Goal: Task Accomplishment & Management: Manage account settings

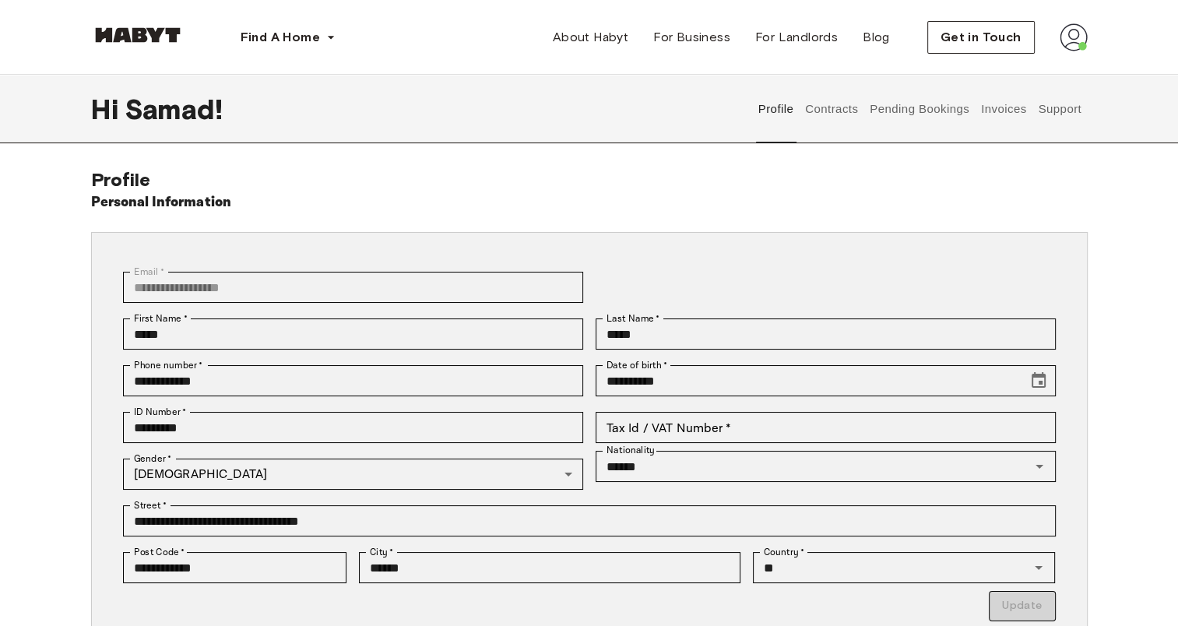
click at [834, 116] on button "Contracts" at bounding box center [831, 109] width 57 height 68
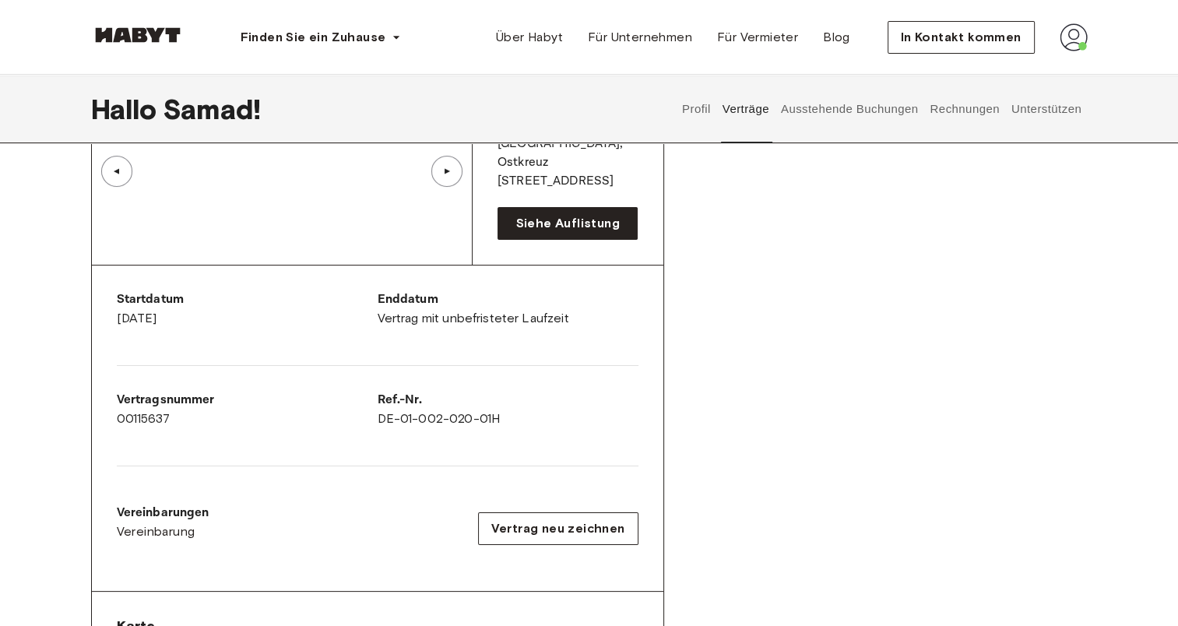
scroll to position [46, 0]
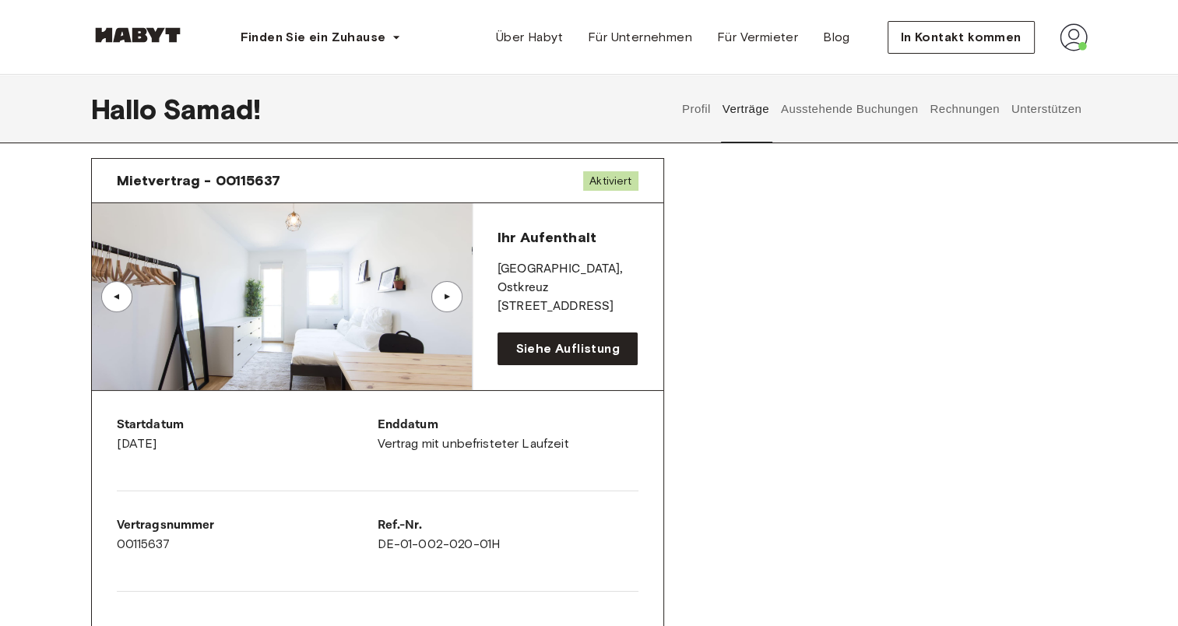
click at [402, 313] on img at bounding box center [282, 296] width 380 height 187
click at [428, 293] on img at bounding box center [282, 296] width 380 height 187
click at [443, 302] on div "▲" at bounding box center [446, 296] width 31 height 31
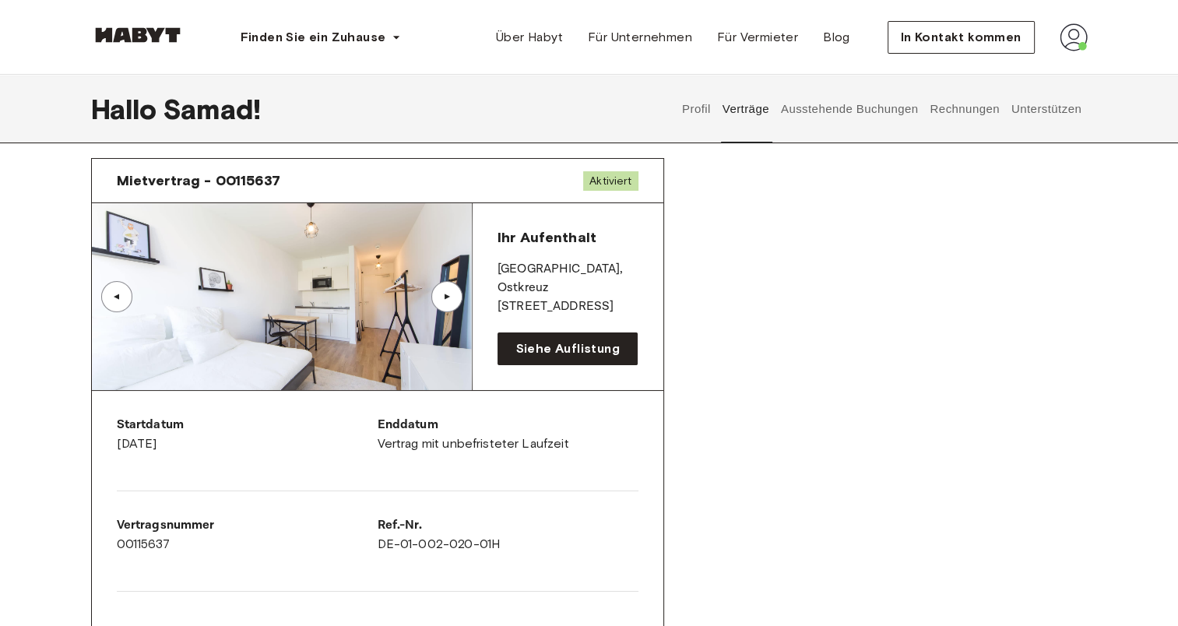
click at [443, 302] on div "▲" at bounding box center [446, 296] width 31 height 31
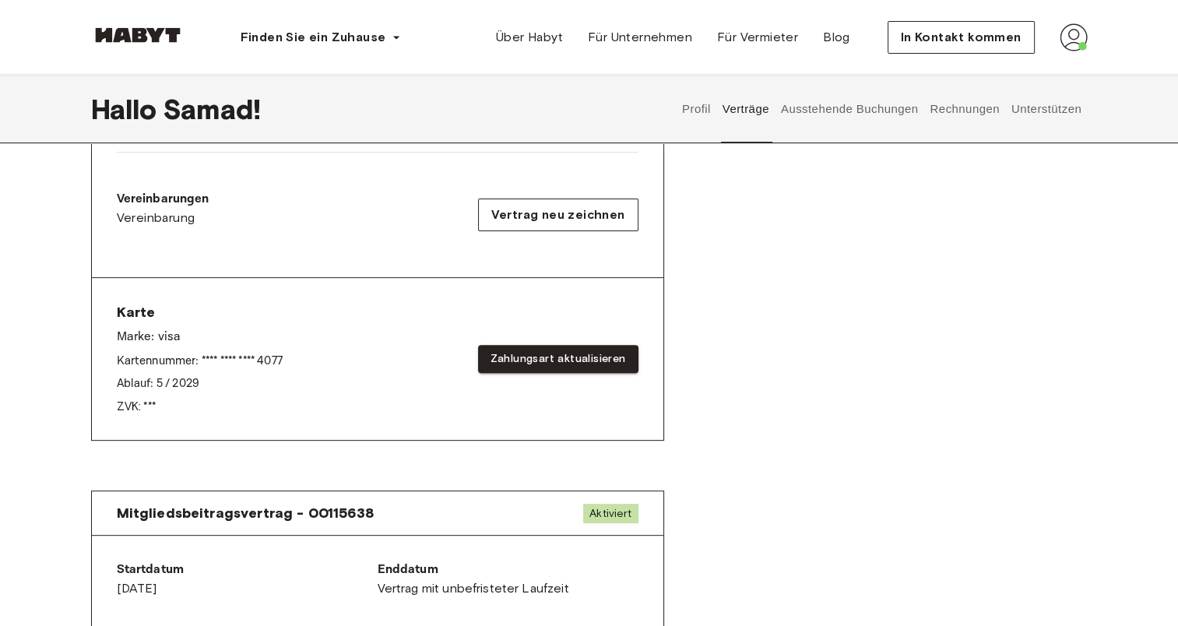
scroll to position [475, 0]
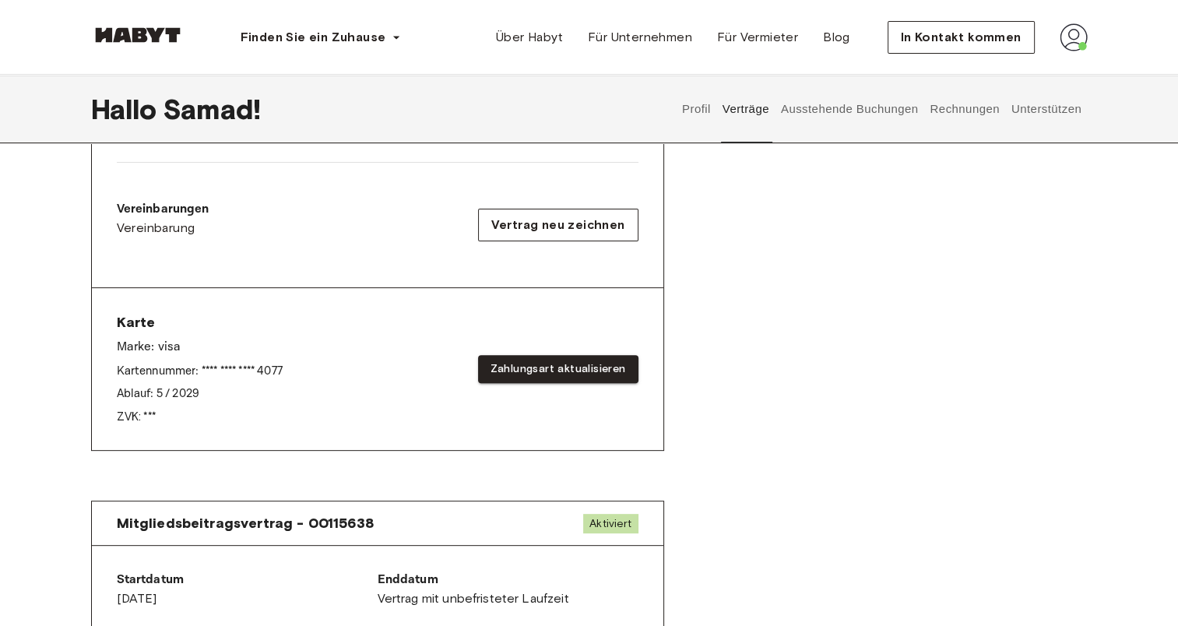
click at [837, 114] on button "Ausstehende Buchungen" at bounding box center [849, 109] width 142 height 68
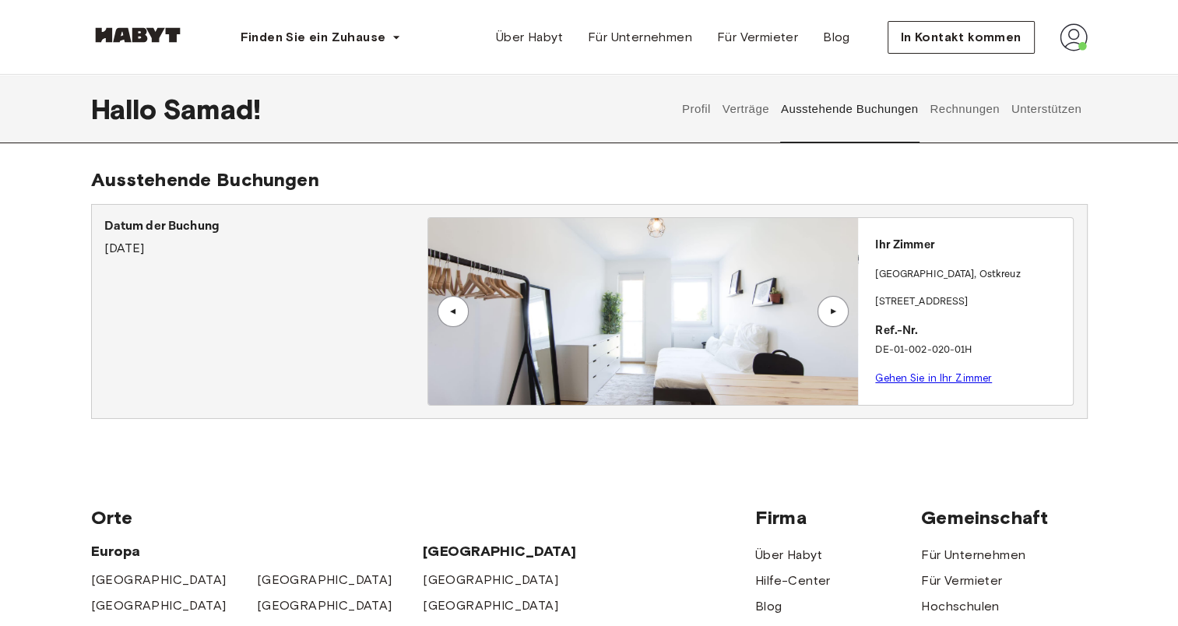
click at [951, 120] on button "Rechnungen" at bounding box center [964, 109] width 73 height 68
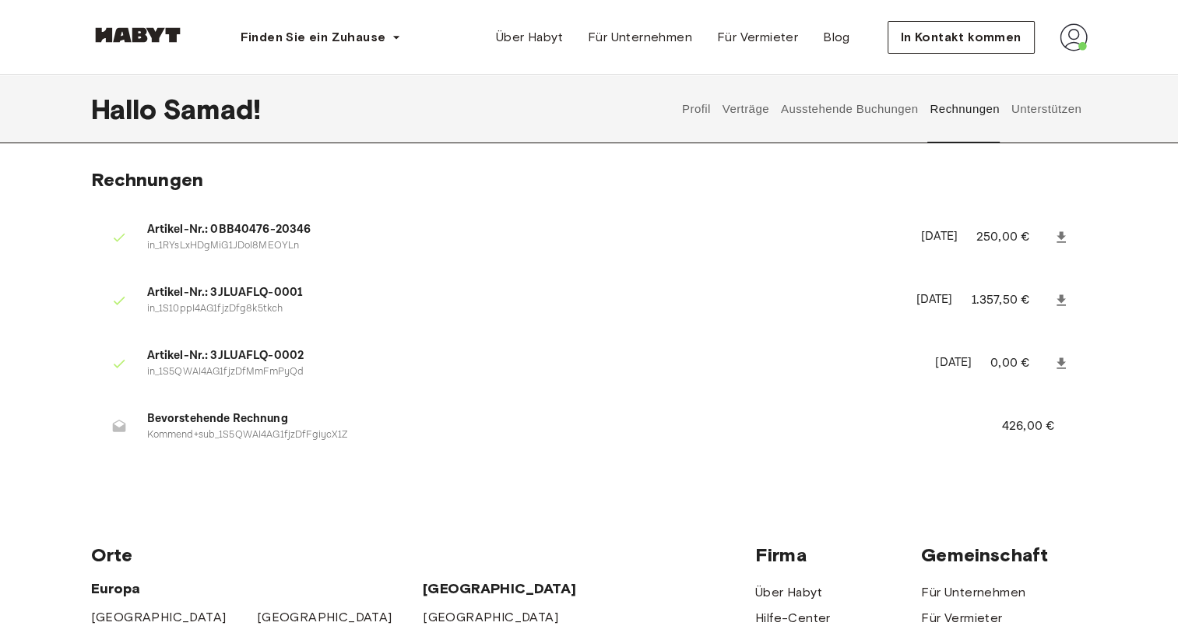
click at [196, 418] on span "Bevorstehende Rechnung" at bounding box center [555, 419] width 817 height 18
drag, startPoint x: 196, startPoint y: 418, endPoint x: 218, endPoint y: 436, distance: 28.2
click at [218, 436] on p "Kommend+sub_1S5QWAI4AG1fjzDfFgiycX1Z" at bounding box center [555, 435] width 817 height 15
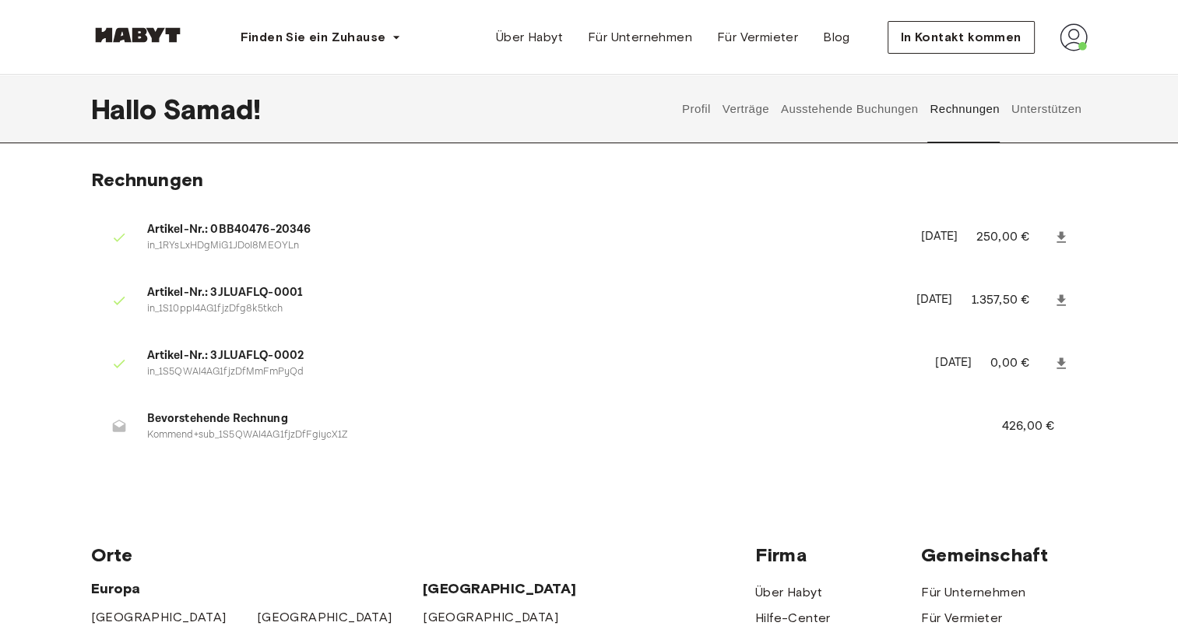
click at [1003, 433] on p "426,00 €" at bounding box center [1038, 426] width 73 height 19
drag, startPoint x: 1003, startPoint y: 433, endPoint x: 981, endPoint y: 432, distance: 21.8
click at [981, 432] on li "Bevorstehende Rechnung Kommend+sub_1S5QWAI4AG1fjzDfFgiycX1Z 426,00 €" at bounding box center [589, 426] width 996 height 54
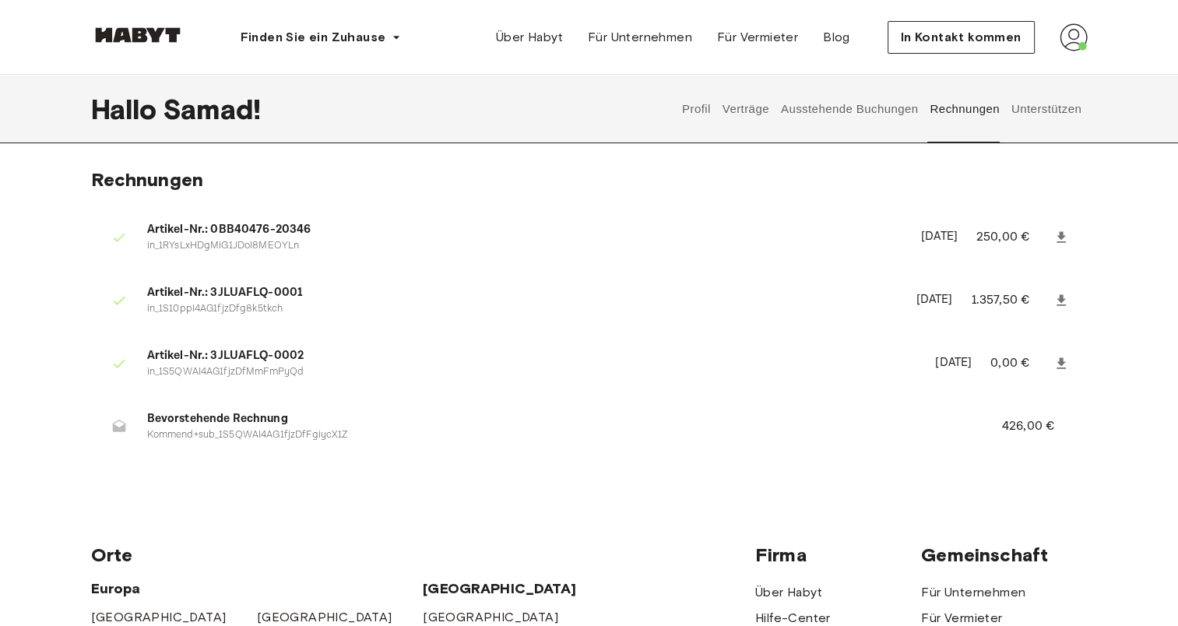
click at [981, 432] on li "Bevorstehende Rechnung Kommend+sub_1S5QWAI4AG1fjzDfFgiycX1Z 426,00 €" at bounding box center [589, 426] width 996 height 54
drag, startPoint x: 981, startPoint y: 432, endPoint x: 1018, endPoint y: 430, distance: 37.4
click at [1018, 430] on p "426,00 €" at bounding box center [1038, 426] width 73 height 19
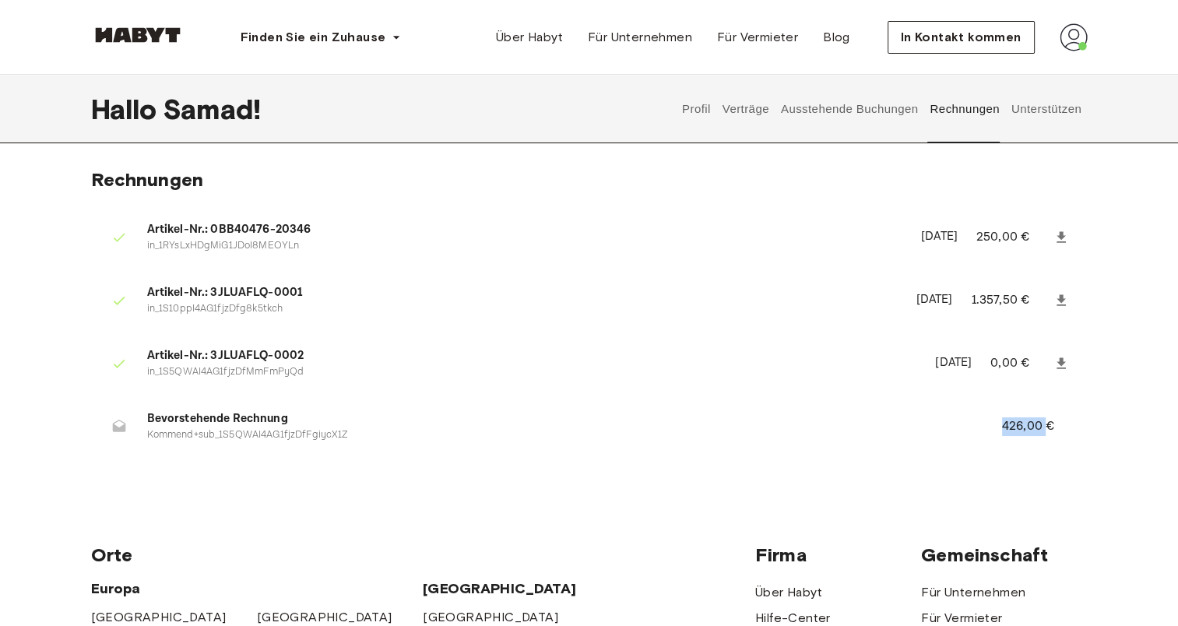
click at [1018, 430] on p "426,00 €" at bounding box center [1038, 426] width 73 height 19
drag, startPoint x: 1018, startPoint y: 430, endPoint x: 999, endPoint y: 429, distance: 19.5
click at [999, 429] on li "Bevorstehende Rechnung Kommend+sub_1S5QWAI4AG1fjzDfFgiycX1Z 426,00 €" at bounding box center [589, 426] width 996 height 54
click at [1035, 442] on li "Bevorstehende Rechnung Kommend+sub_1S5QWAI4AG1fjzDfFgiycX1Z 426,00 €" at bounding box center [589, 426] width 996 height 54
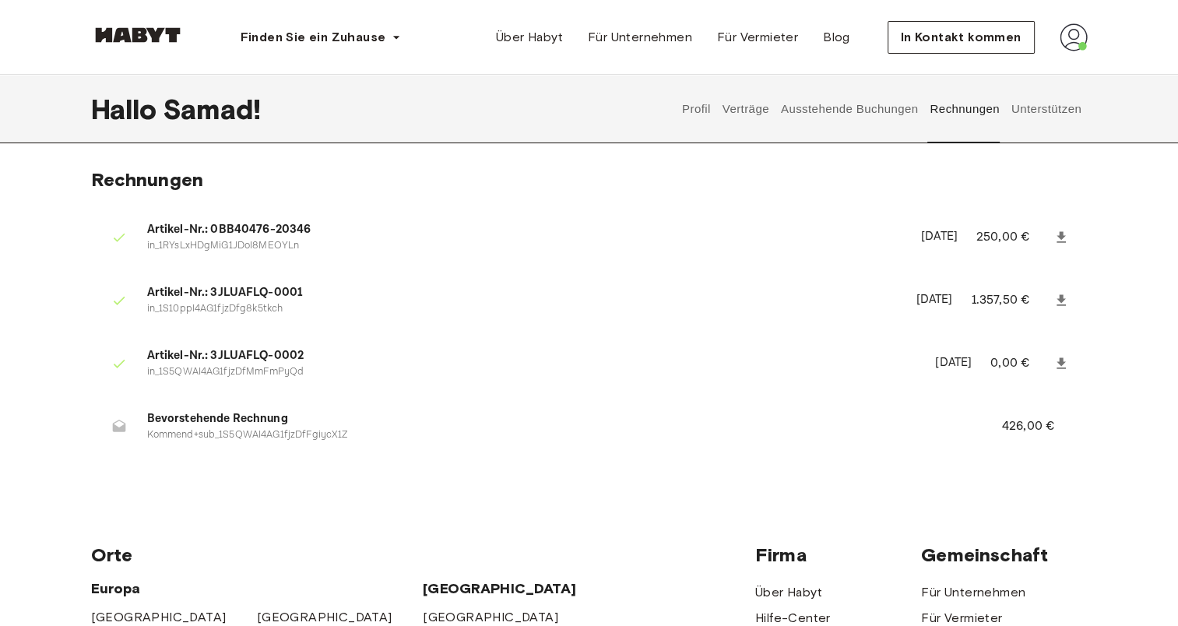
click at [1025, 111] on button "Unterstützen" at bounding box center [1046, 109] width 74 height 68
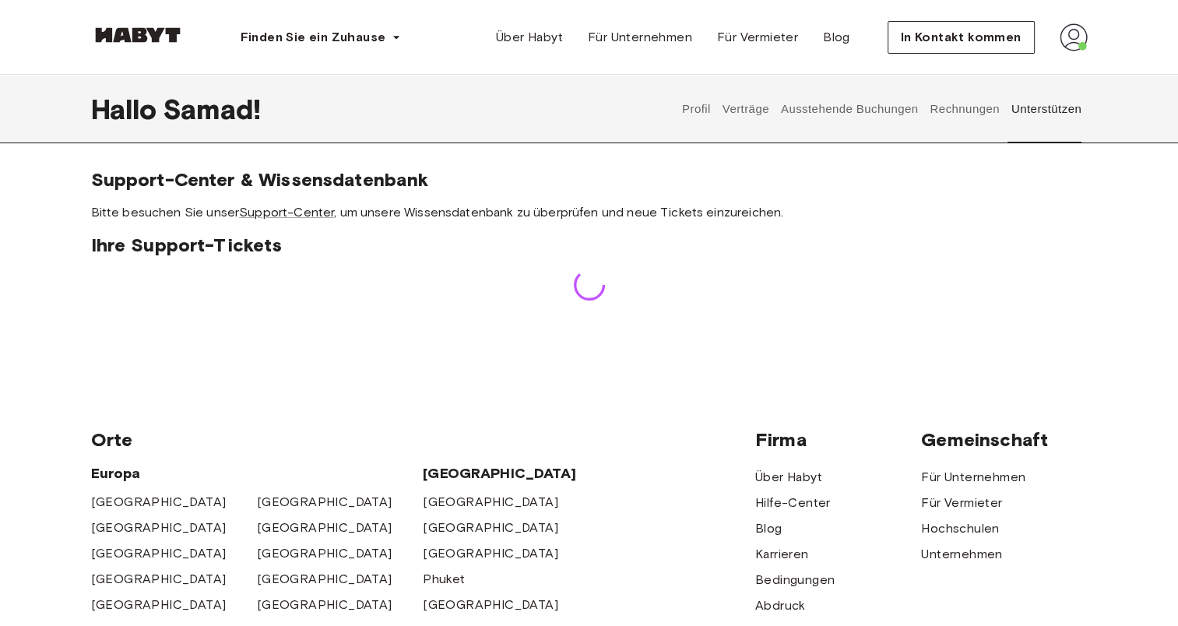
click at [866, 105] on button "Ausstehende Buchungen" at bounding box center [849, 109] width 142 height 68
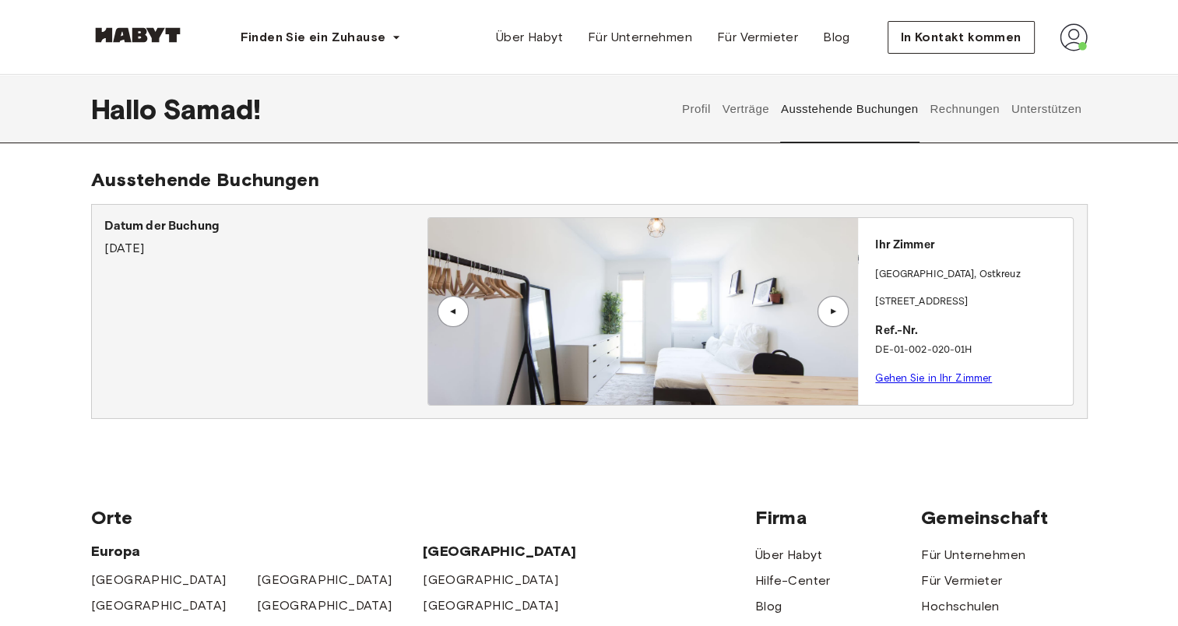
click at [771, 103] on button "Verträge" at bounding box center [745, 109] width 51 height 68
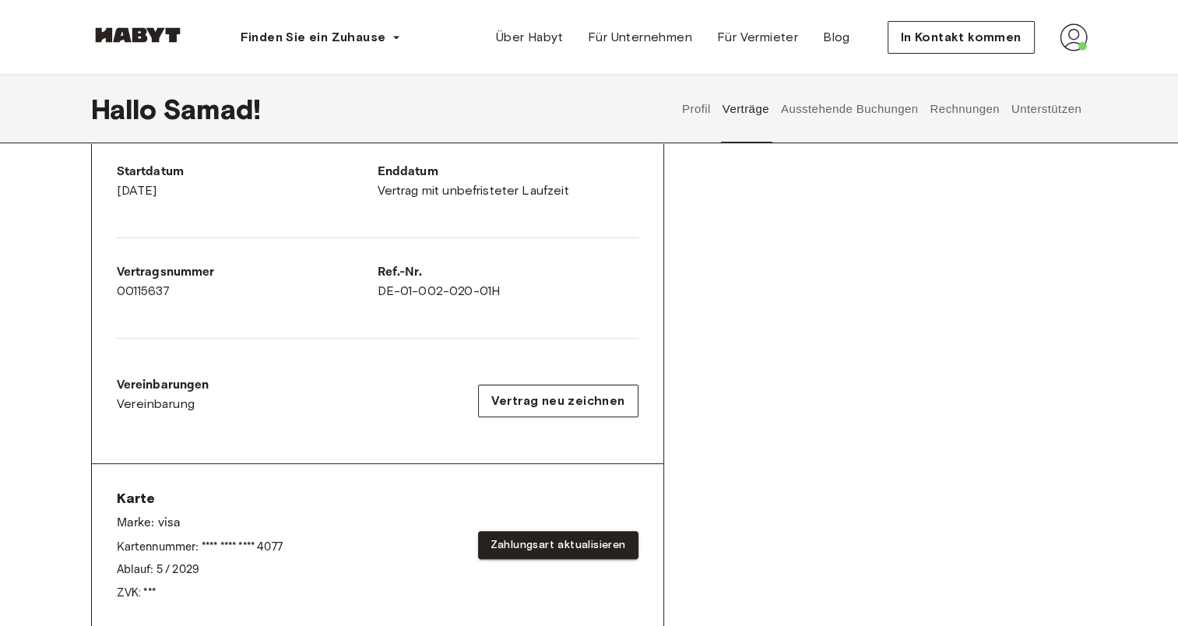
scroll to position [283, 0]
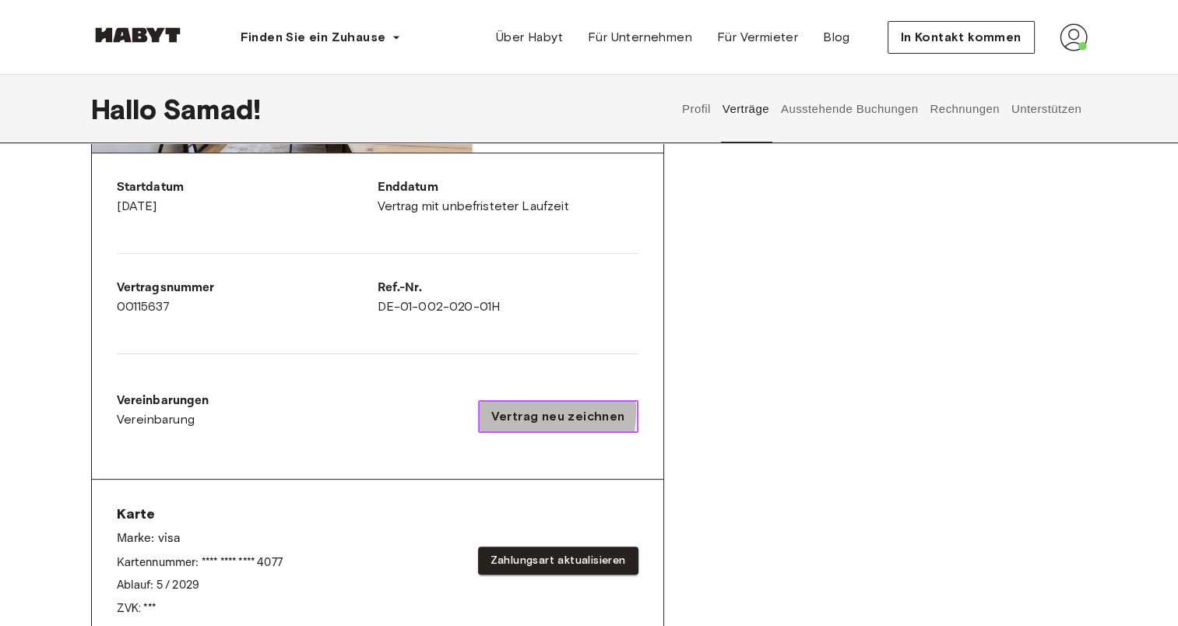
click at [516, 410] on span "Vertrag neu zeichnen" at bounding box center [558, 416] width 134 height 19
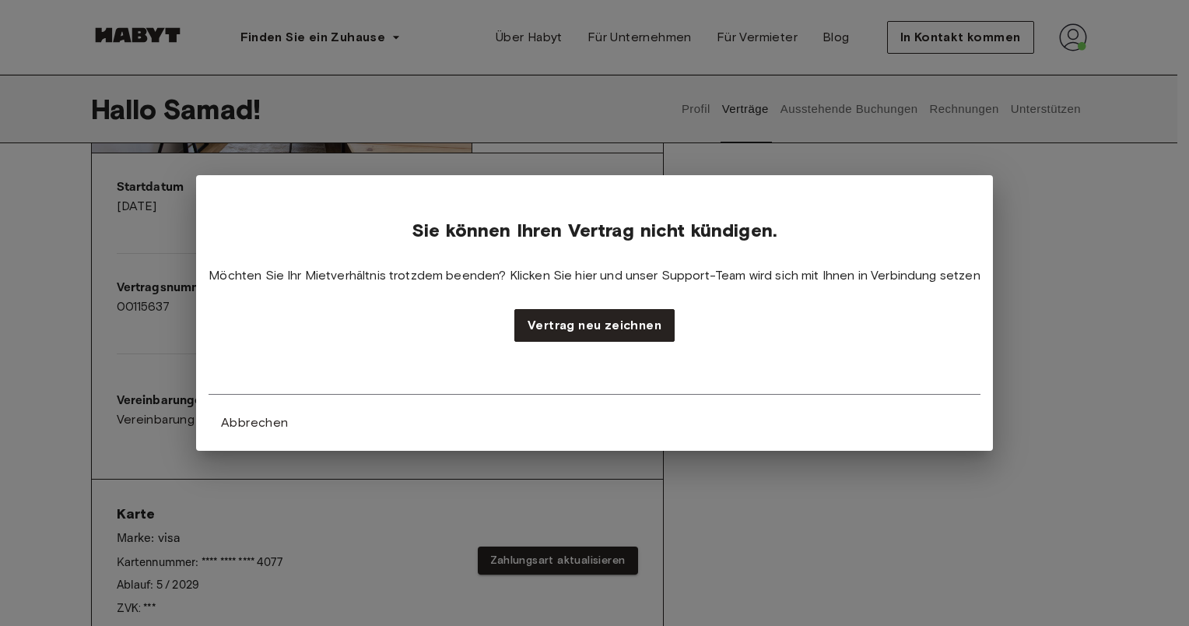
click at [472, 486] on div "Sie können Ihren Vertrag nicht kündigen. Möchten Sie Ihr Mietverhältnis trotzde…" at bounding box center [594, 313] width 1189 height 626
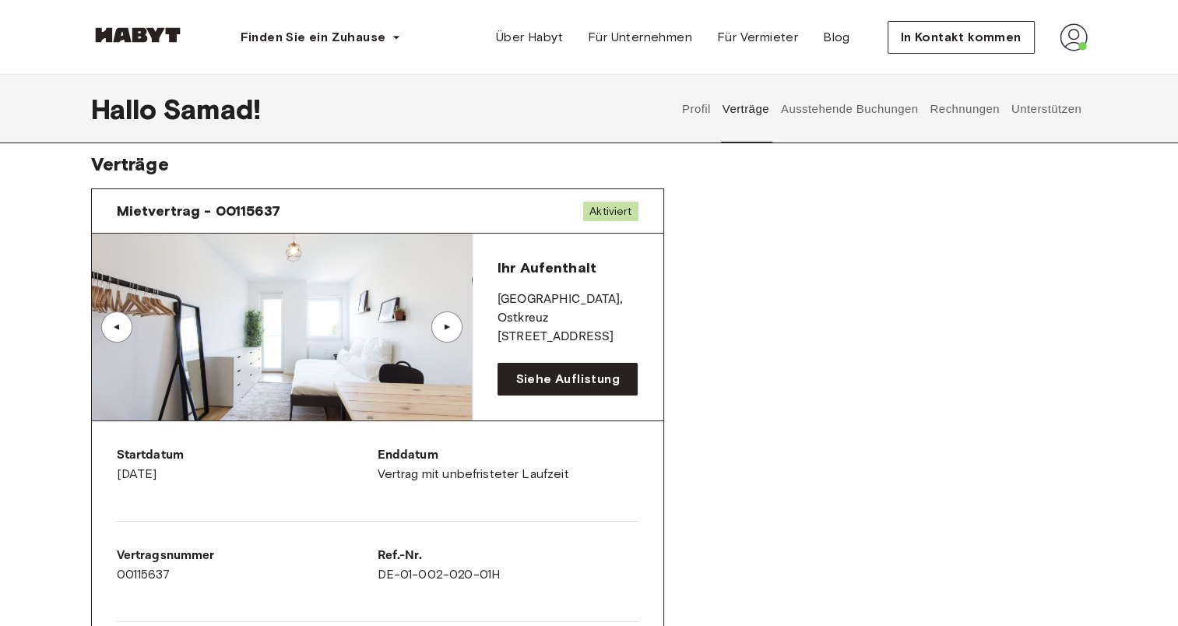
scroll to position [0, 0]
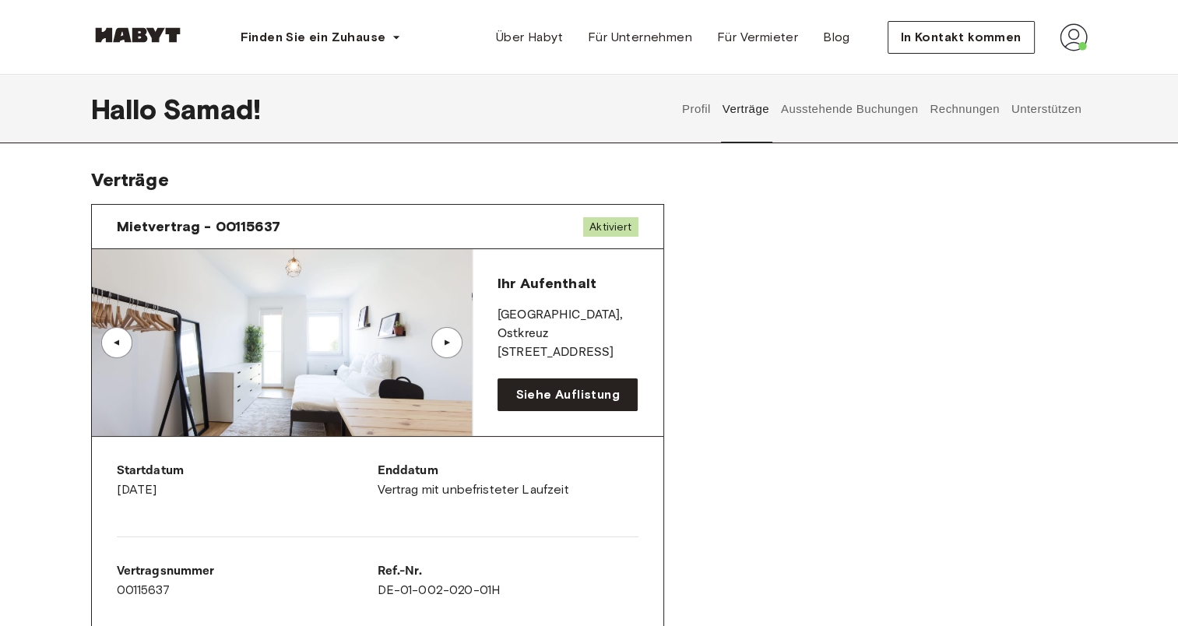
click at [355, 402] on img at bounding box center [282, 342] width 380 height 187
click at [546, 382] on link "Siehe Auflistung" at bounding box center [567, 394] width 141 height 33
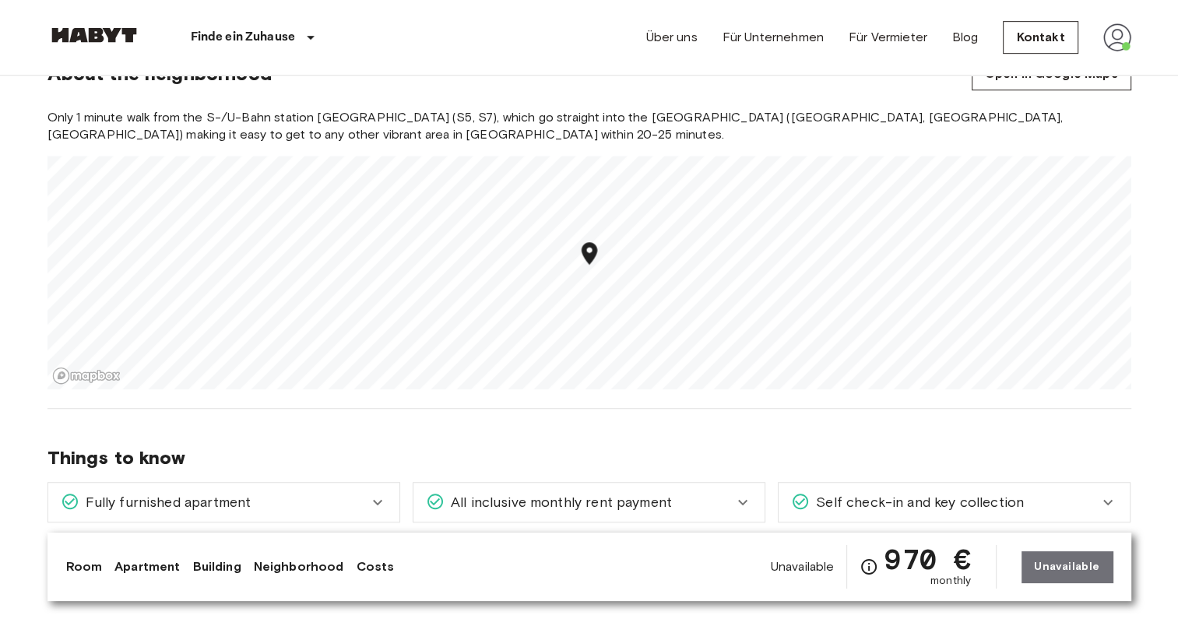
scroll to position [880, 0]
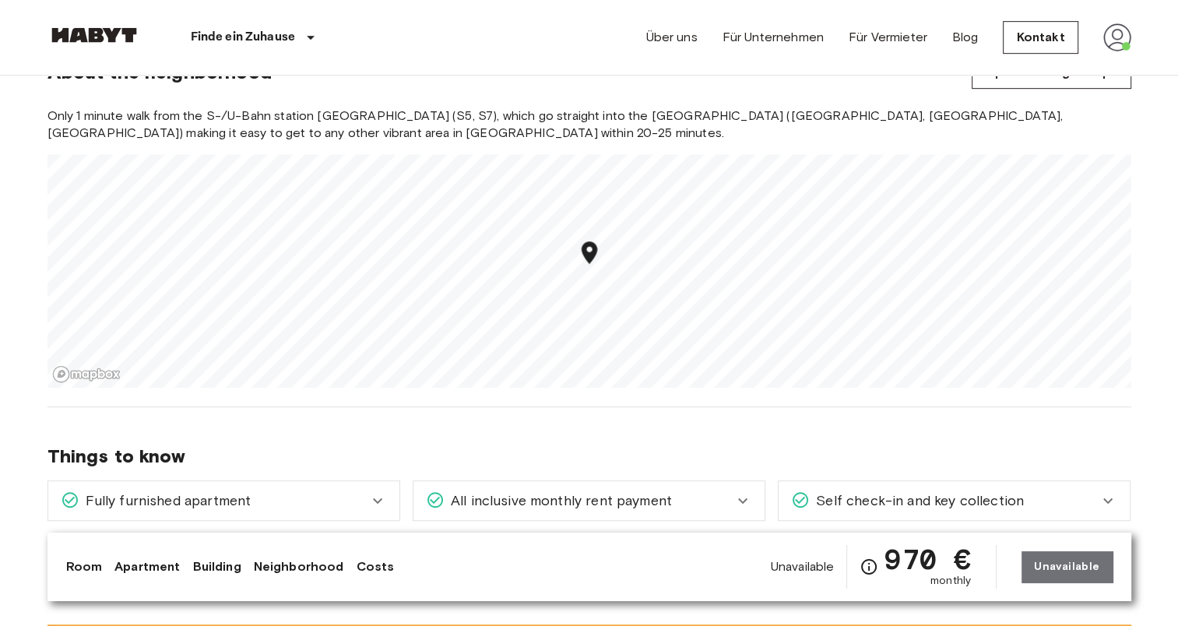
click at [947, 564] on span "970 €" at bounding box center [927, 559] width 86 height 28
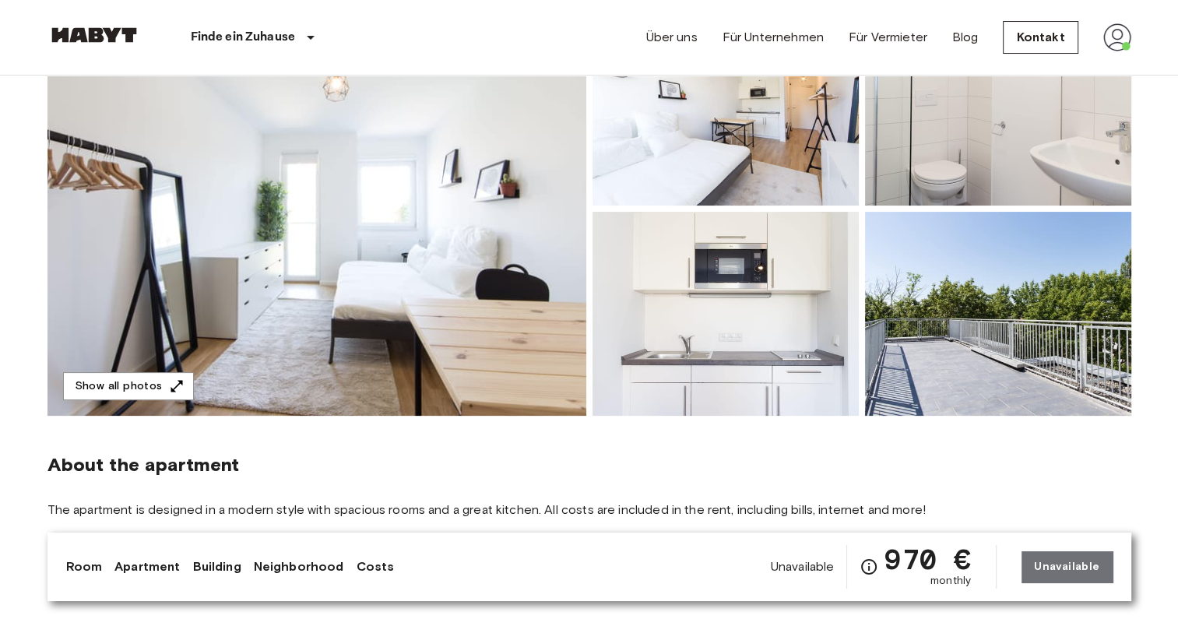
scroll to position [0, 0]
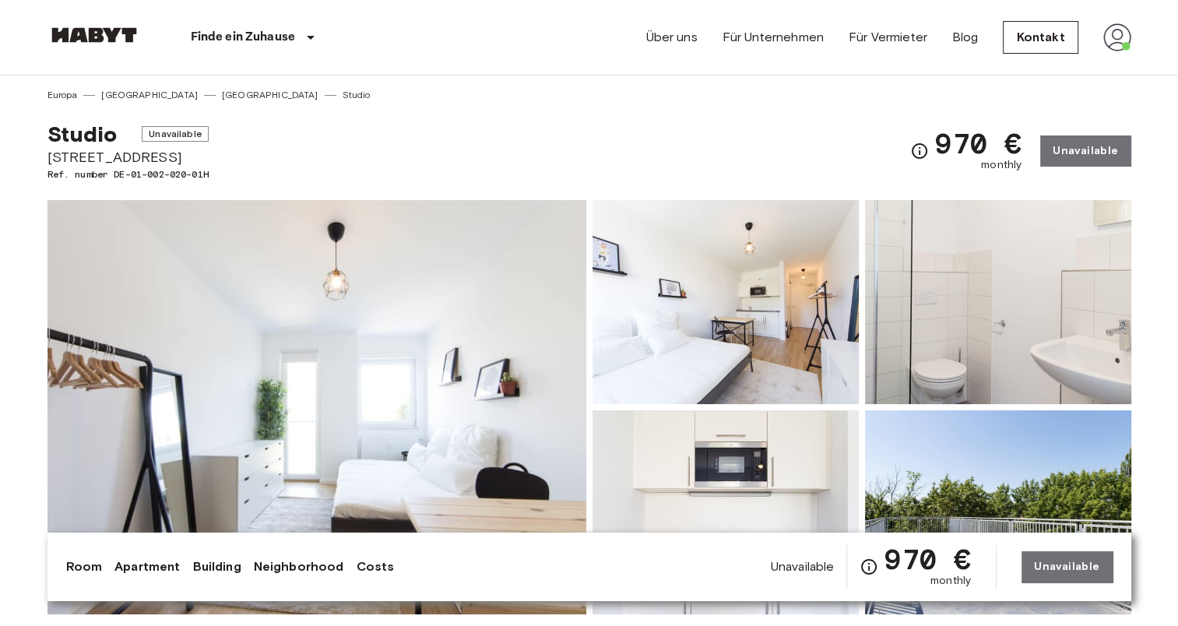
click at [1089, 147] on div "970 € monthly Unavailable" at bounding box center [1020, 151] width 220 height 61
click at [94, 34] on img at bounding box center [93, 35] width 93 height 16
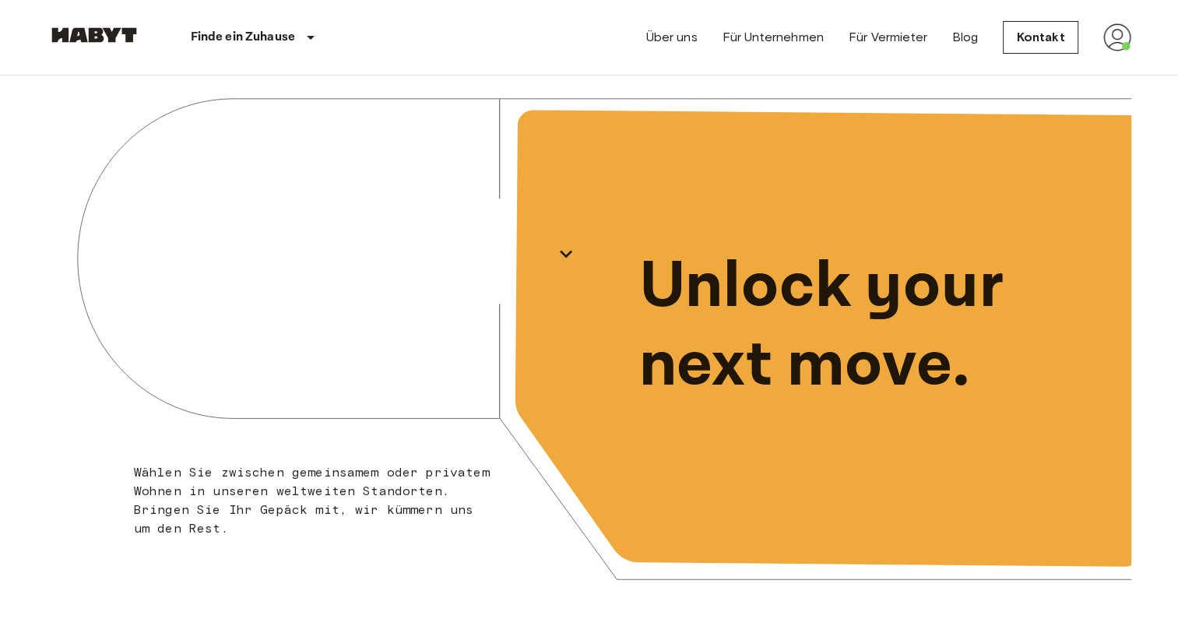
click at [1104, 33] on img at bounding box center [1117, 37] width 28 height 28
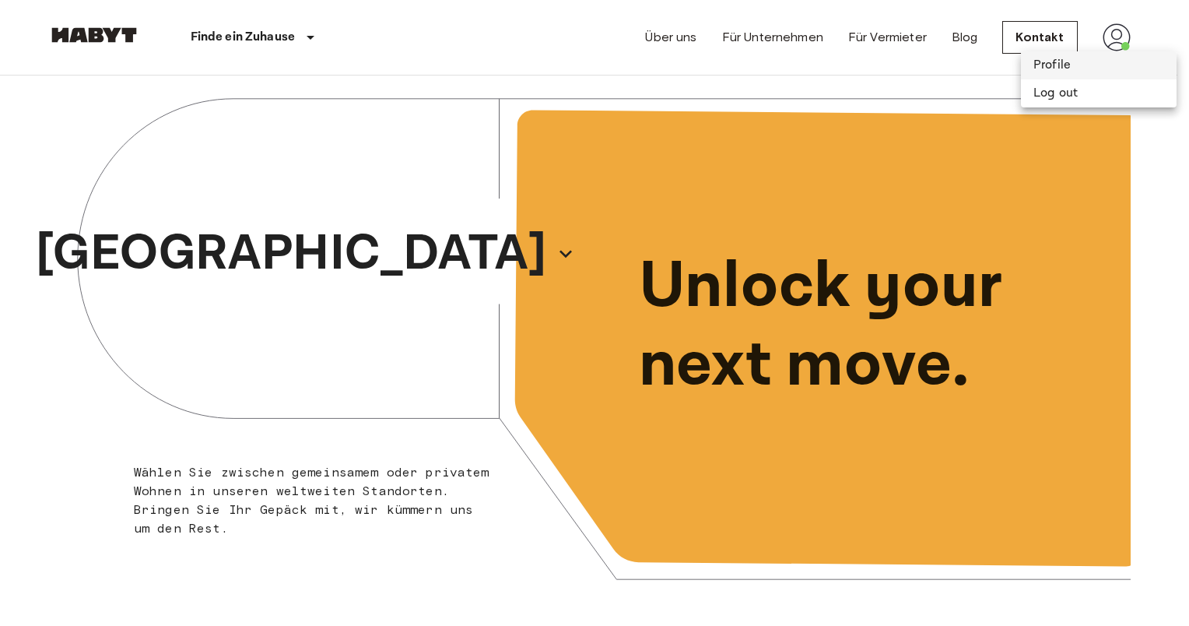
click at [1036, 68] on li "Profile" at bounding box center [1099, 65] width 156 height 28
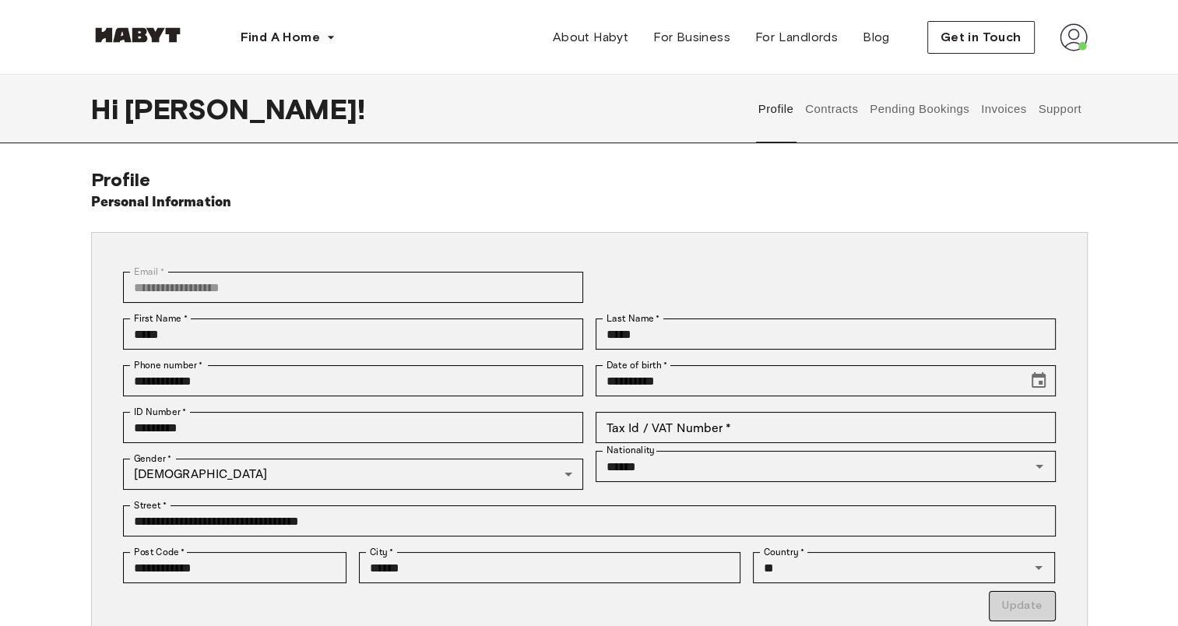
click at [841, 102] on button "Contracts" at bounding box center [831, 109] width 57 height 68
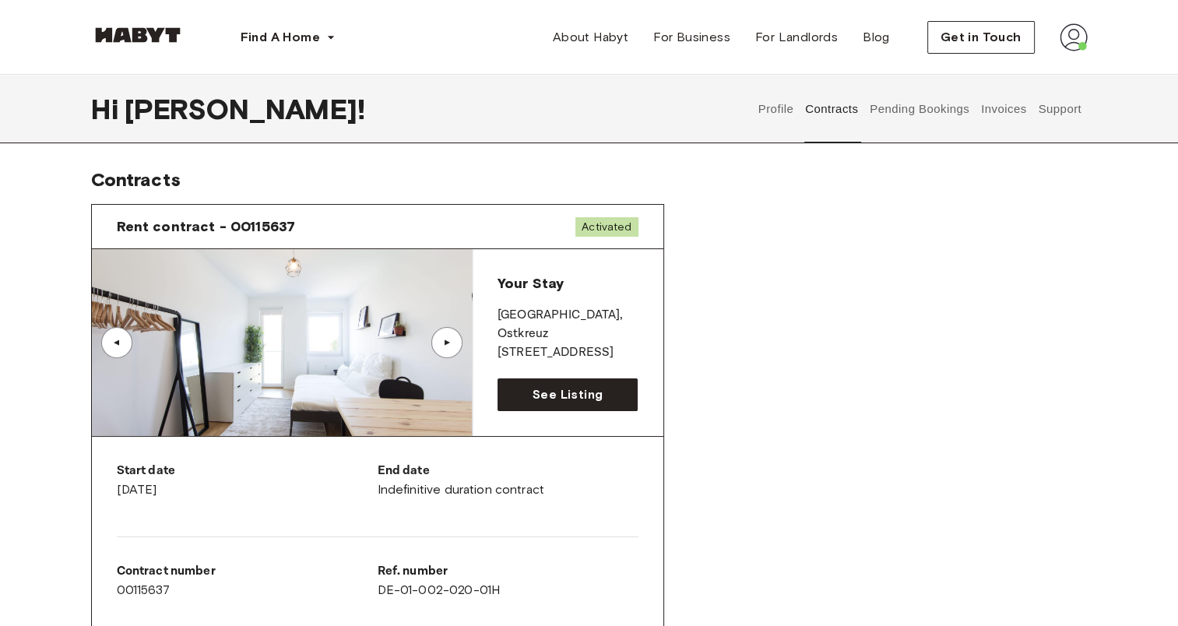
click at [996, 105] on button "Invoices" at bounding box center [1002, 109] width 49 height 68
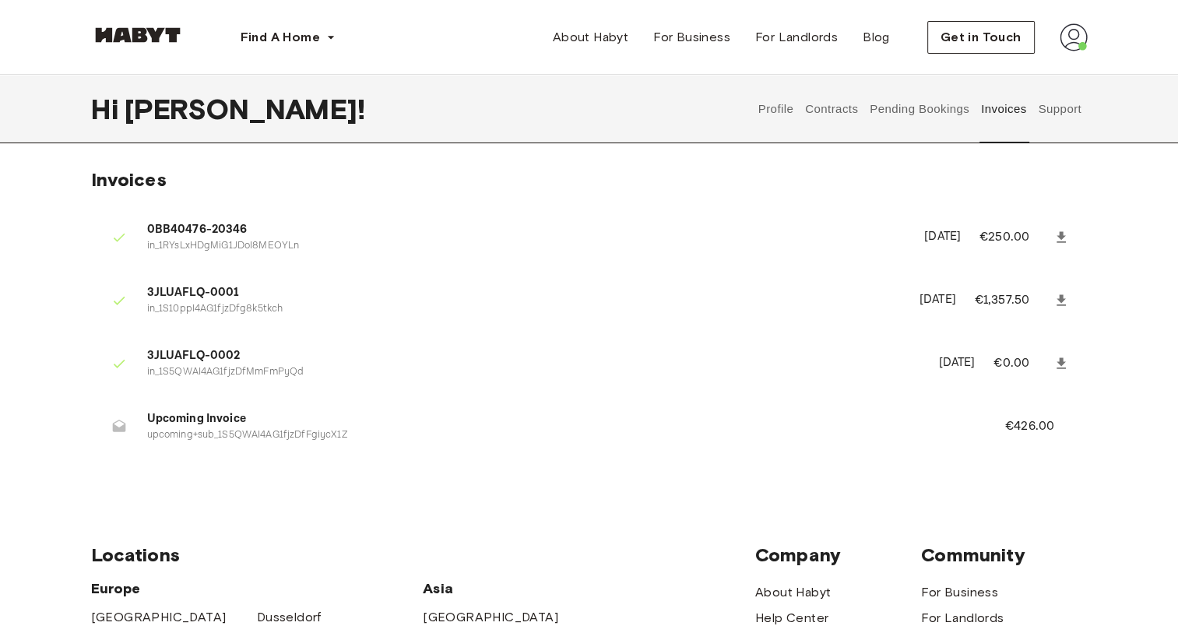
click at [900, 102] on button "Pending Bookings" at bounding box center [920, 109] width 104 height 68
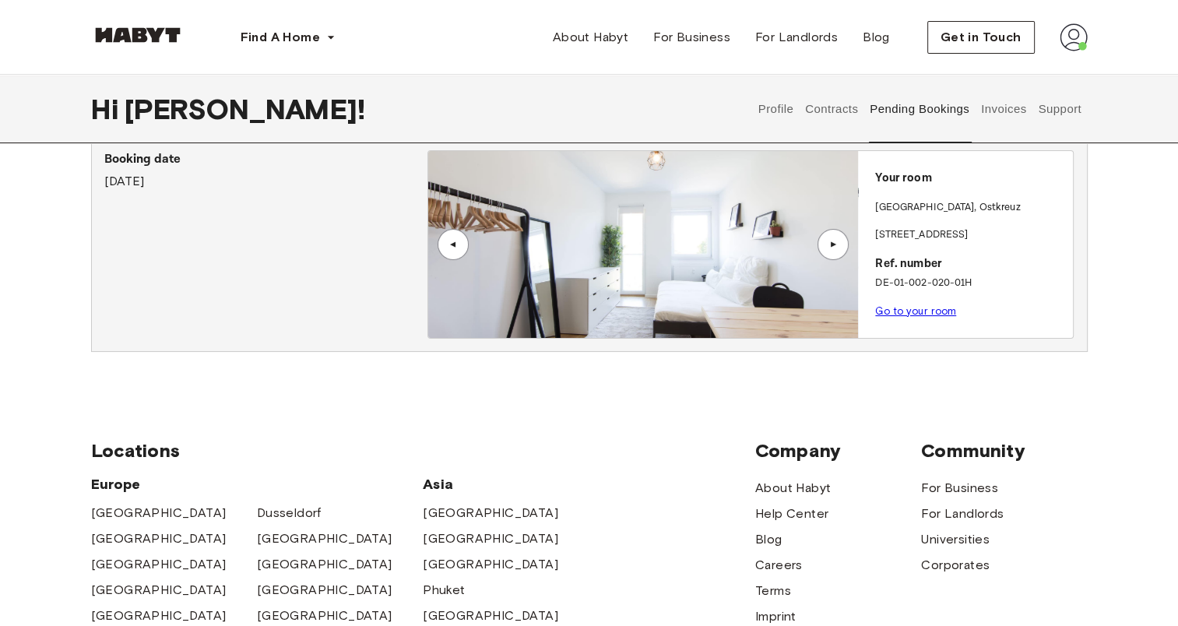
scroll to position [62, 0]
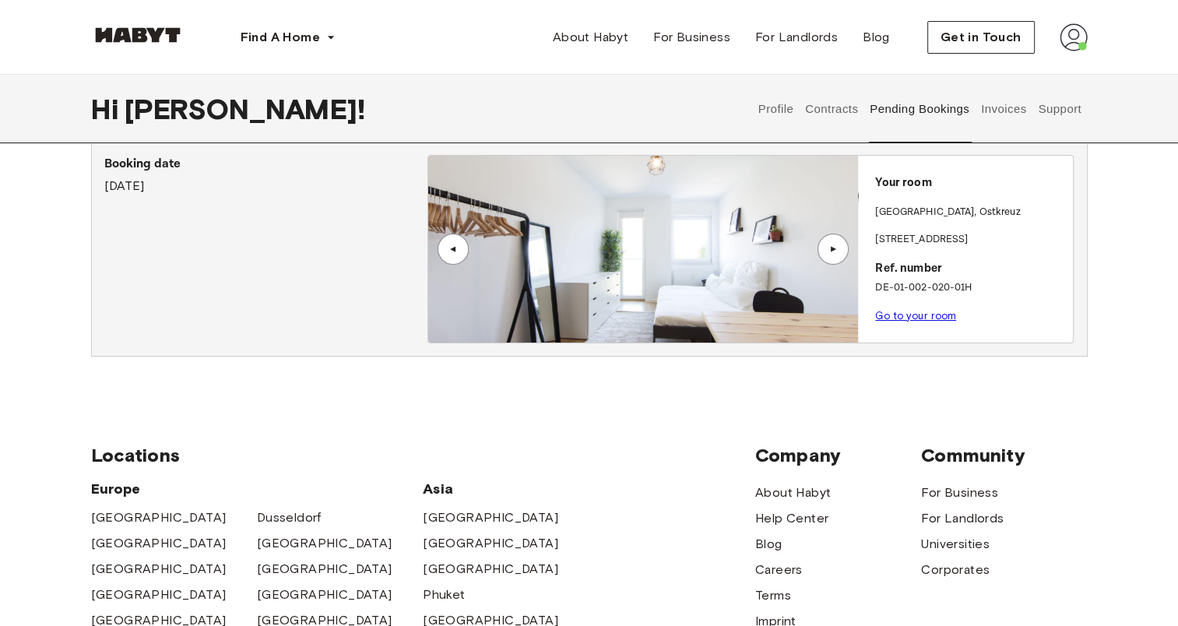
click at [923, 311] on link "Go to your room" at bounding box center [915, 316] width 81 height 12
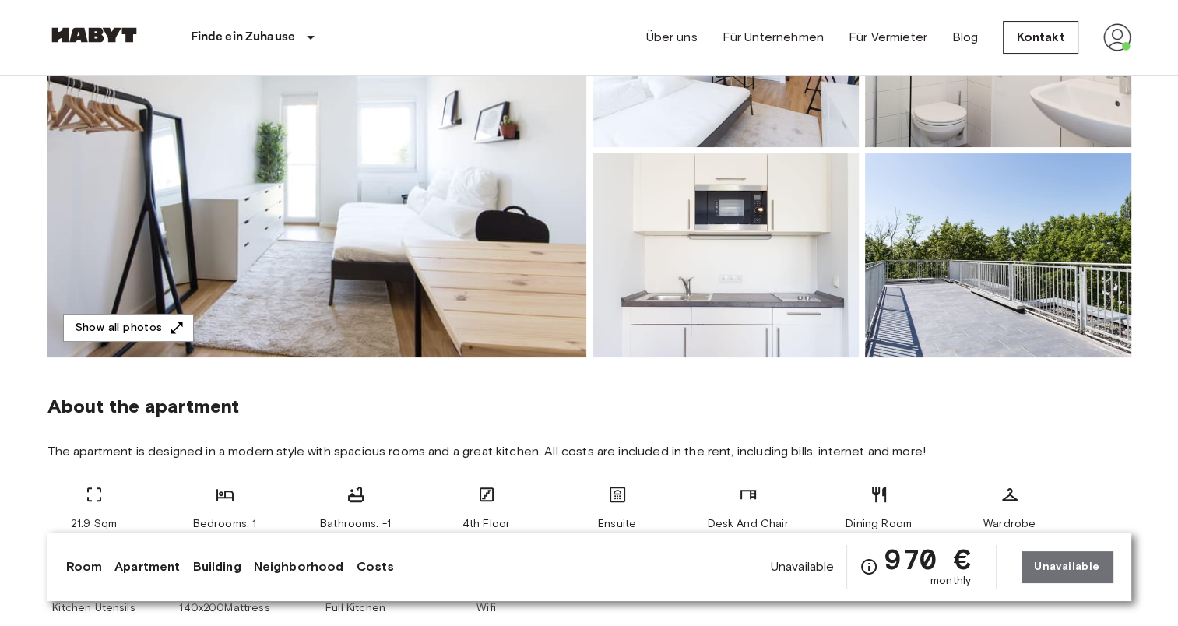
scroll to position [270, 0]
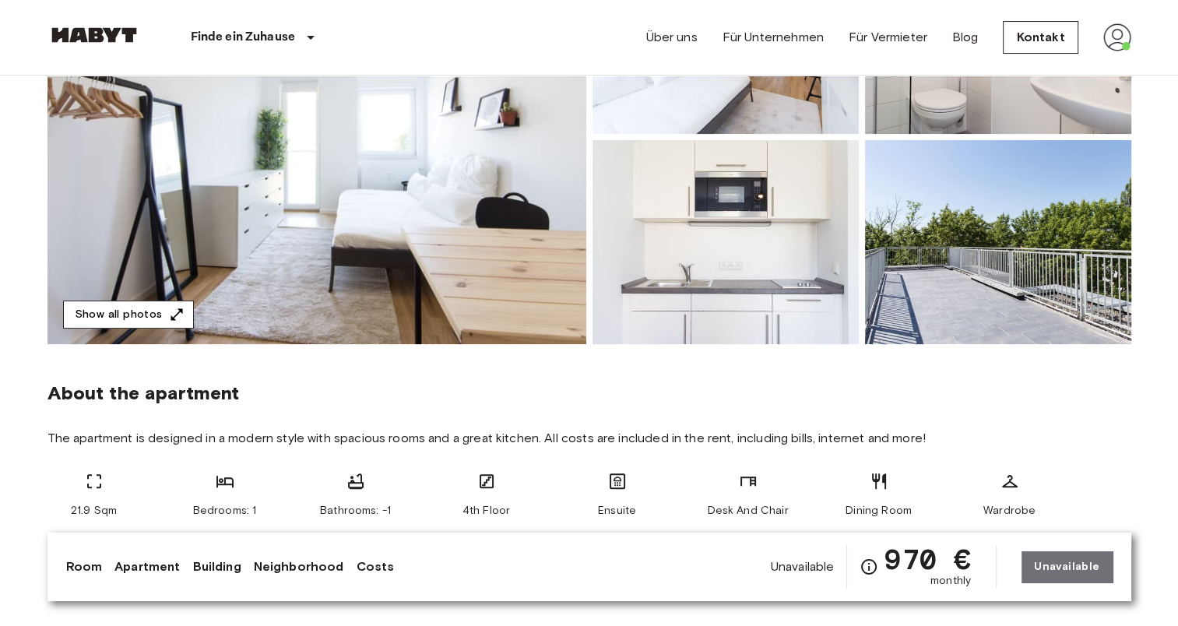
click at [87, 320] on button "Show all photos" at bounding box center [128, 314] width 131 height 29
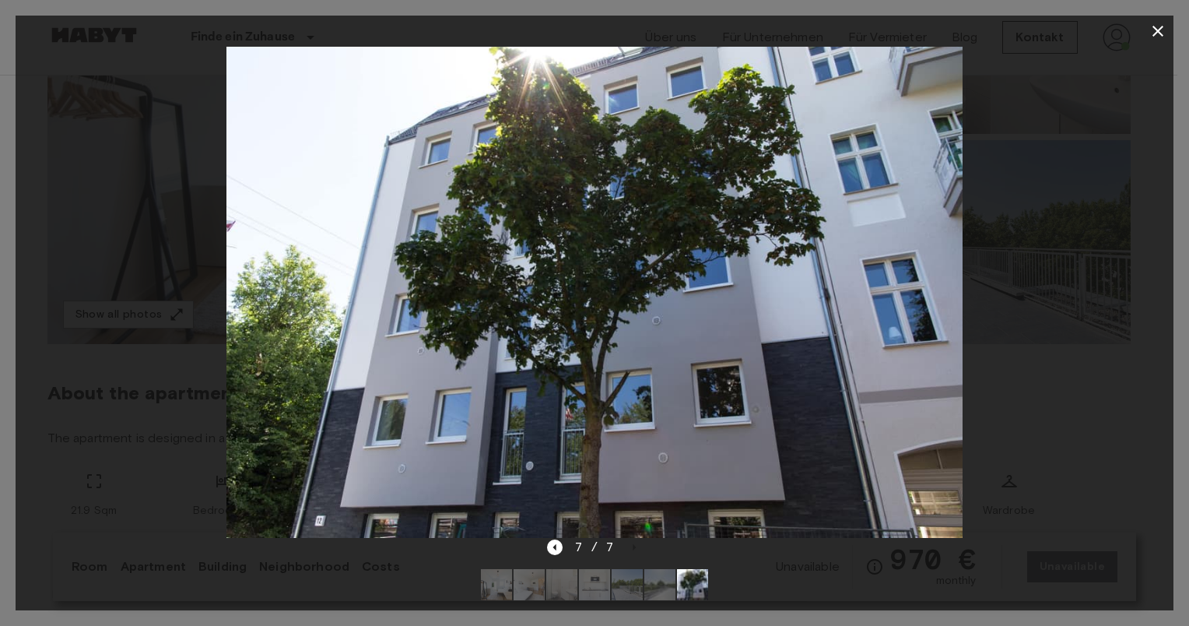
click at [1155, 37] on icon "button" at bounding box center [1158, 31] width 19 height 19
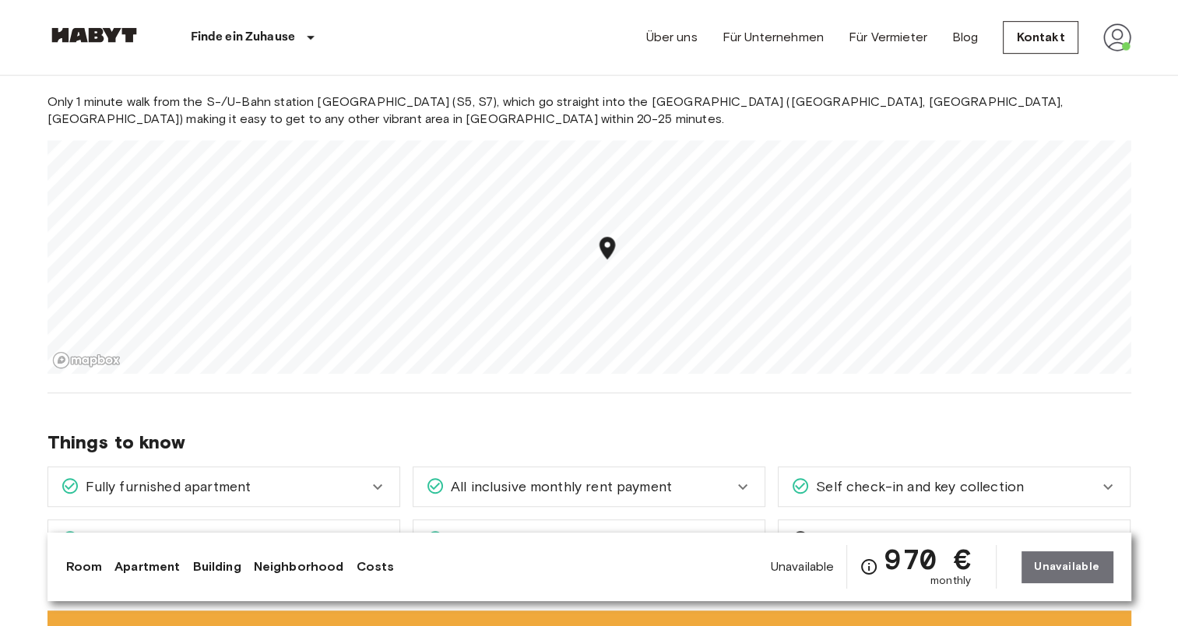
scroll to position [1121, 0]
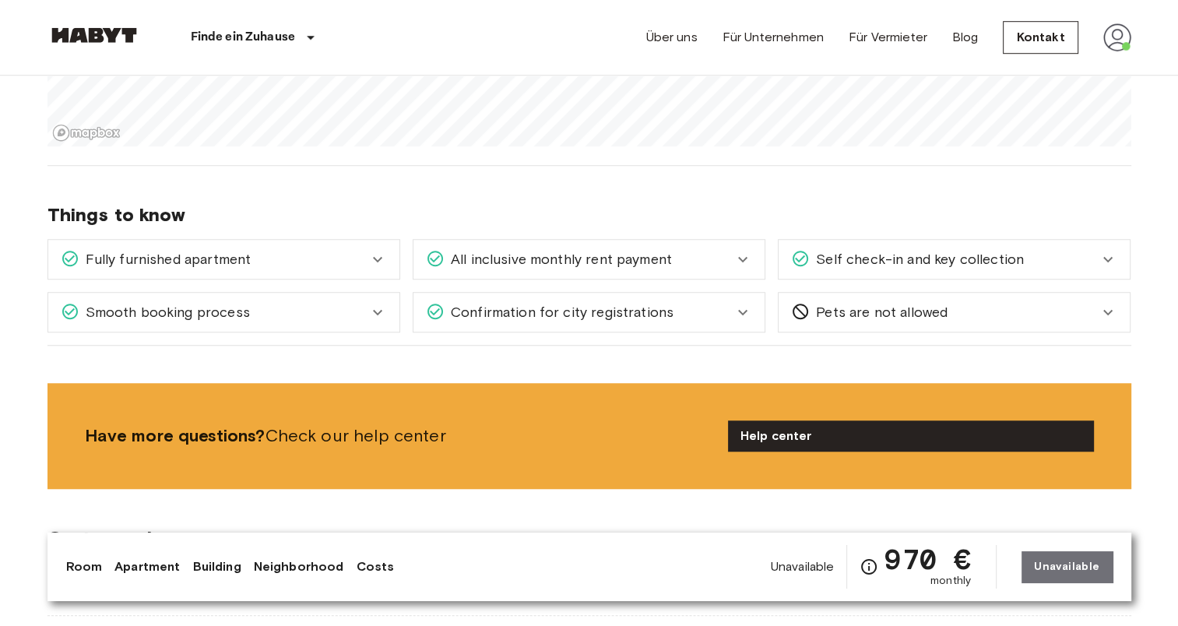
click at [881, 265] on span "Self check-in and key collection" at bounding box center [916, 259] width 214 height 20
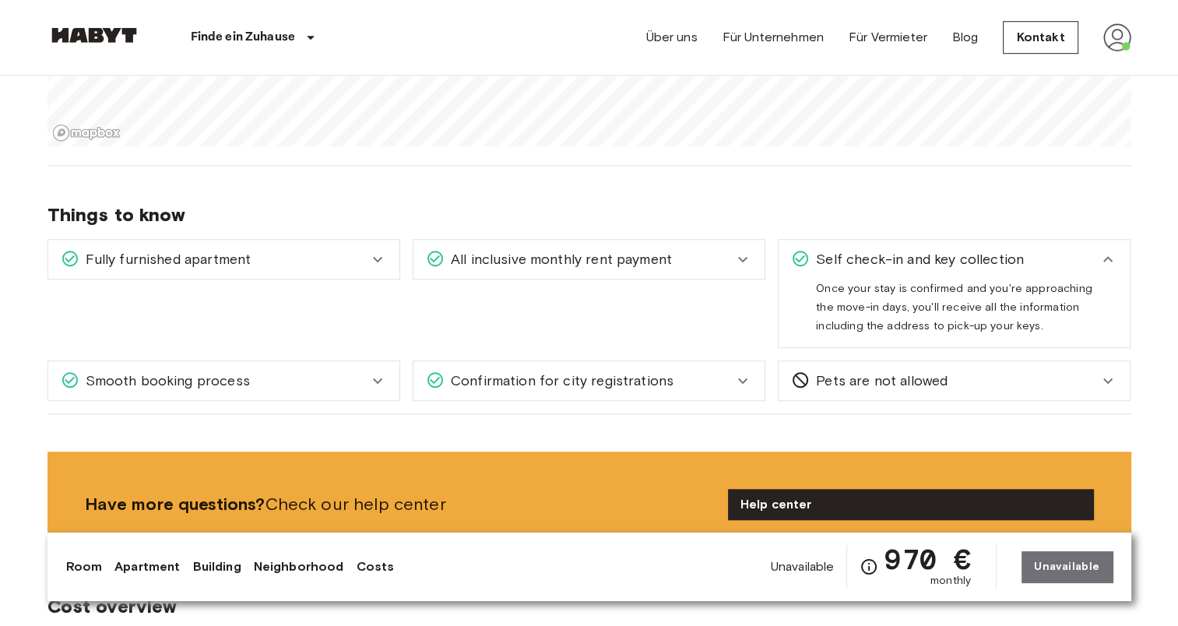
click at [884, 283] on span "Once your stay is confirmed and you're approaching the move-in days, you'll rec…" at bounding box center [954, 313] width 276 height 63
drag, startPoint x: 884, startPoint y: 283, endPoint x: 860, endPoint y: 288, distance: 24.6
click at [860, 288] on span "Once your stay is confirmed and you're approaching the move-in days, you'll rec…" at bounding box center [954, 313] width 276 height 63
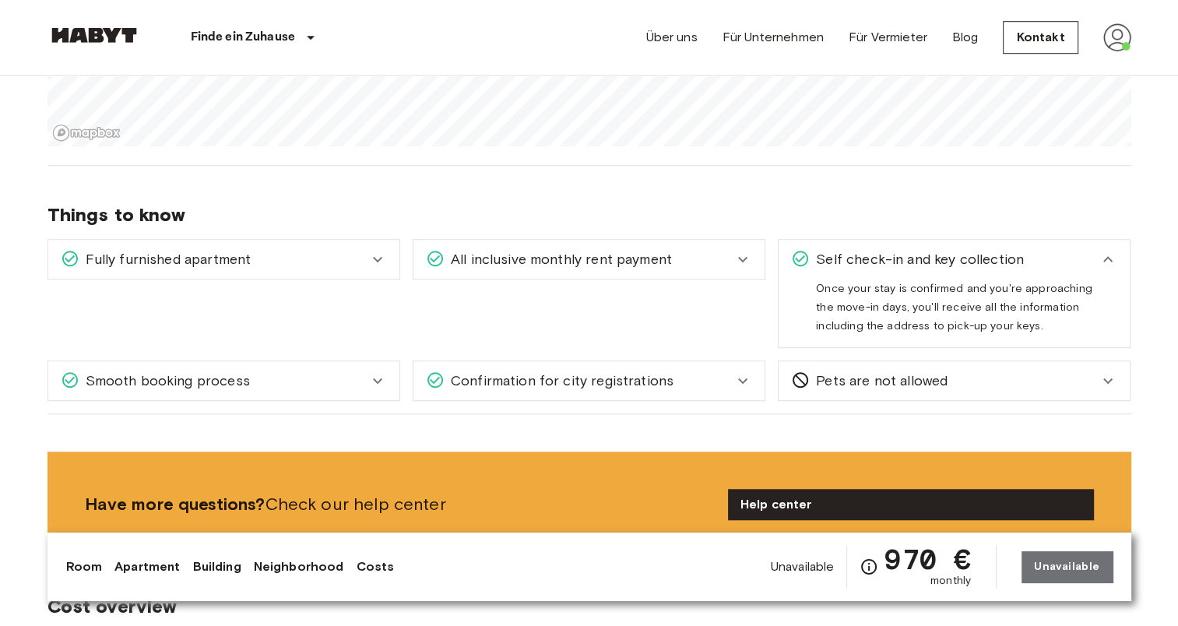
click at [673, 241] on div "All inclusive monthly rent payment" at bounding box center [588, 259] width 351 height 39
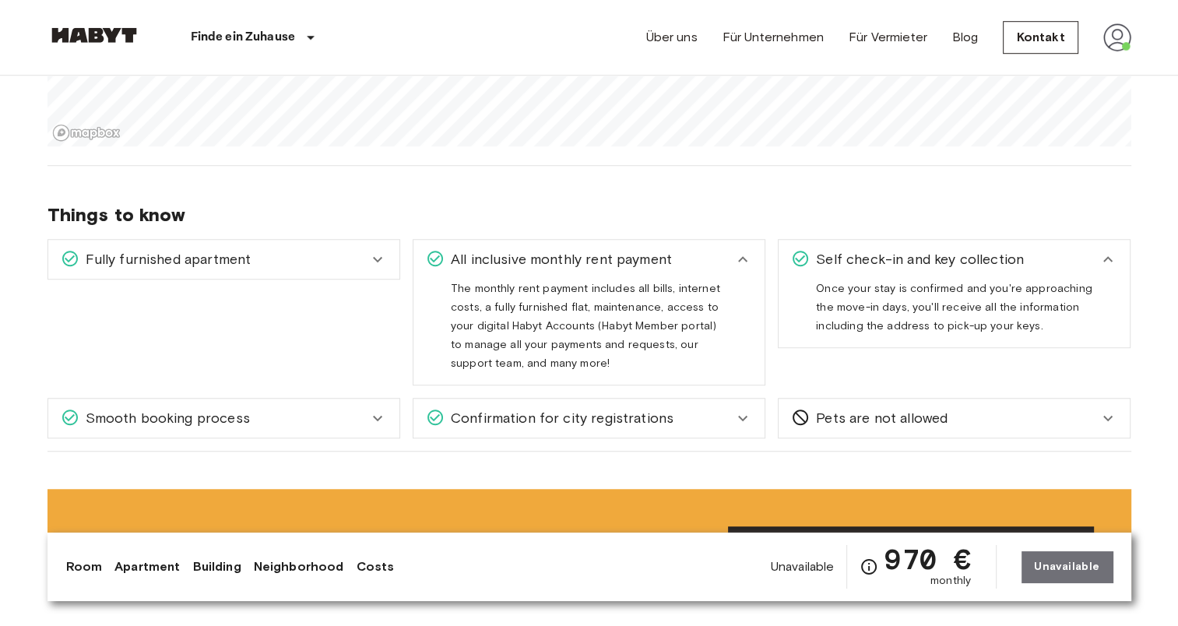
click at [544, 311] on span "The monthly rent payment includes all bills, internet costs, a fully furnished …" at bounding box center [585, 332] width 269 height 100
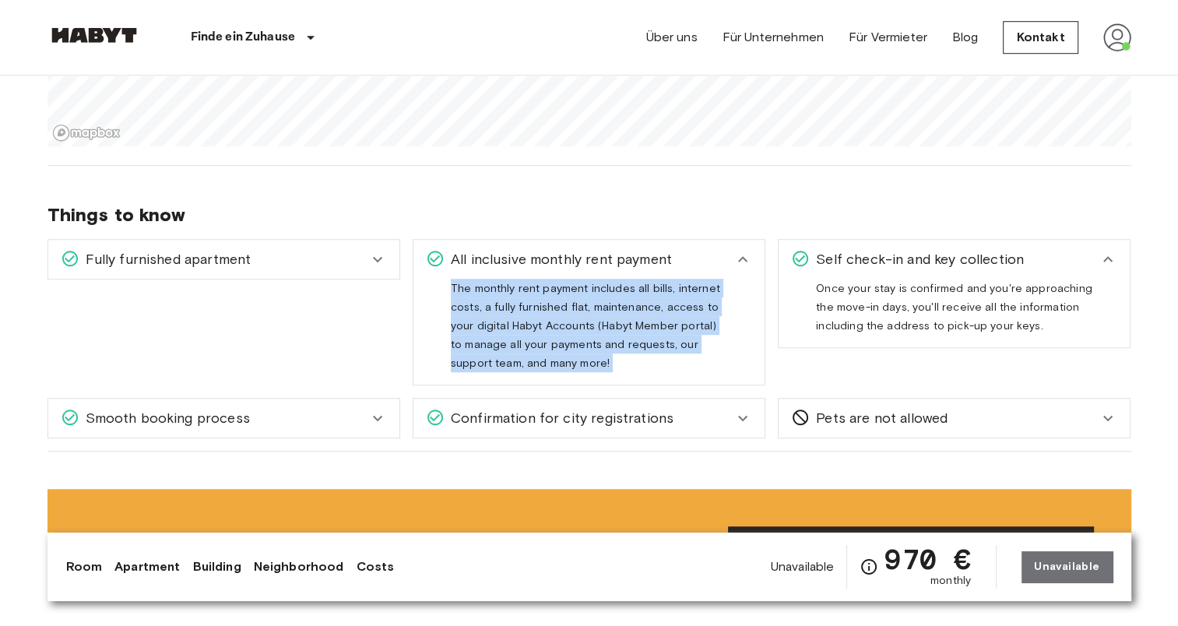
click at [544, 311] on span "The monthly rent payment includes all bills, internet costs, a fully furnished …" at bounding box center [585, 332] width 269 height 100
click at [356, 272] on div "Fully furnished apartment" at bounding box center [223, 259] width 351 height 39
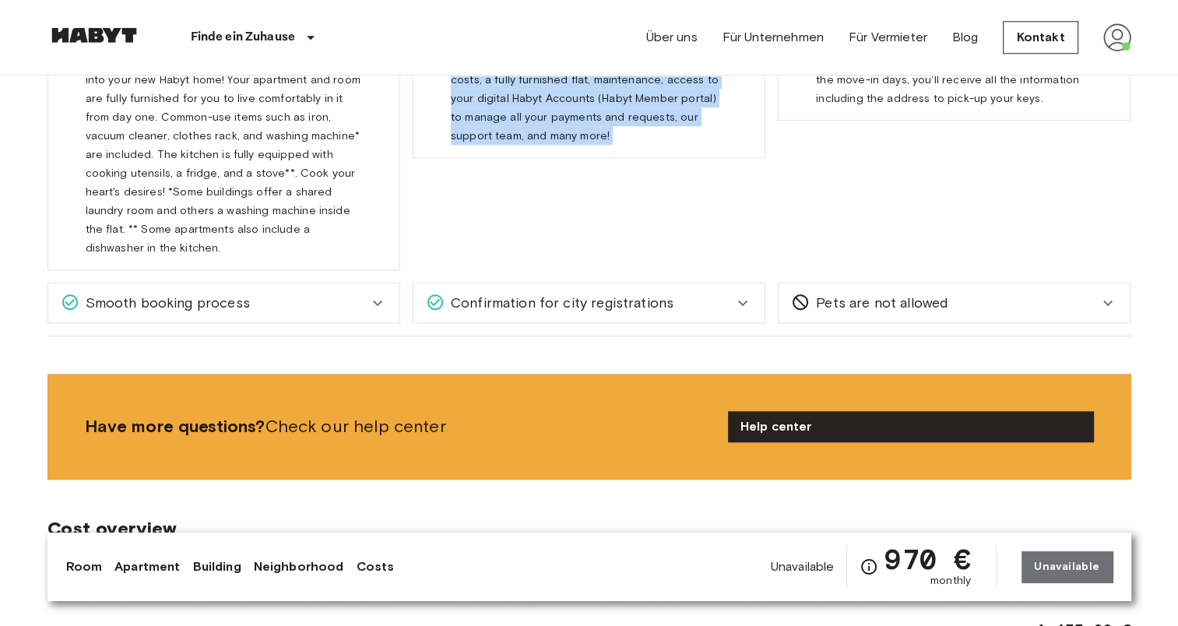
scroll to position [1205, 0]
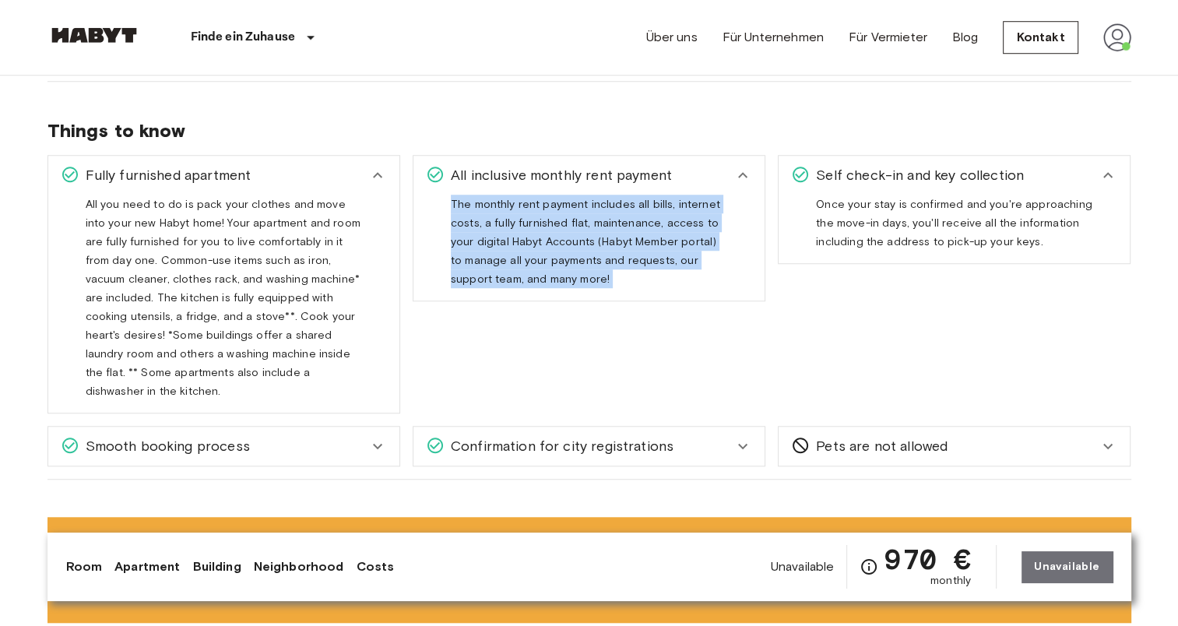
click at [539, 328] on div "All inclusive monthly rent payment The monthly rent payment includes all bills,…" at bounding box center [582, 277] width 365 height 271
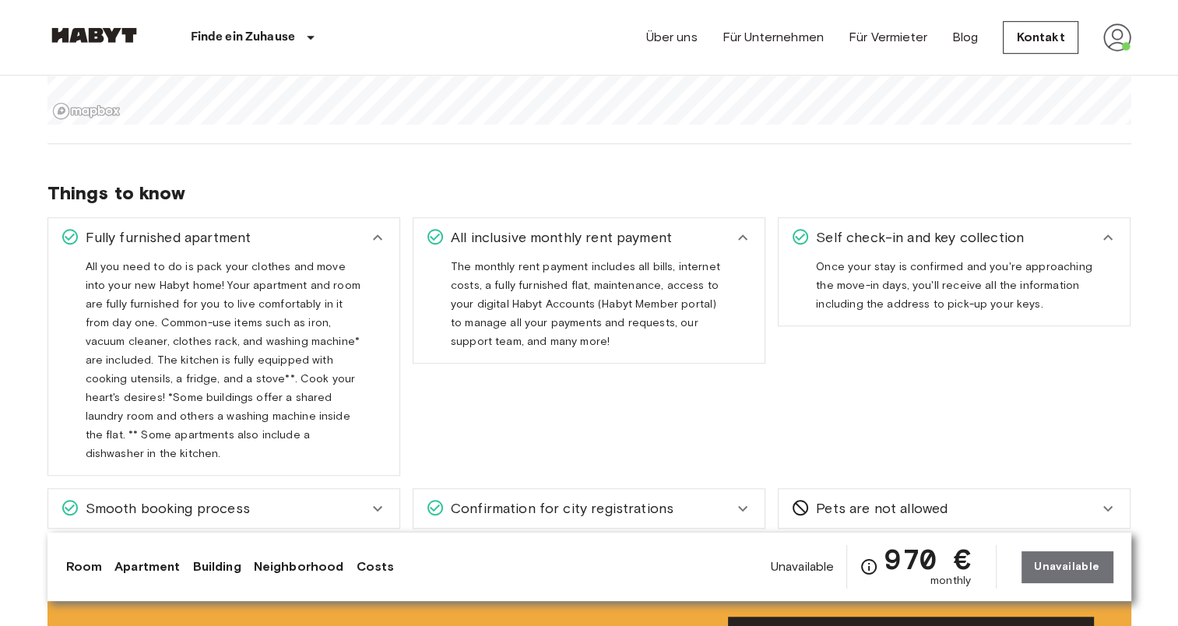
scroll to position [1130, 0]
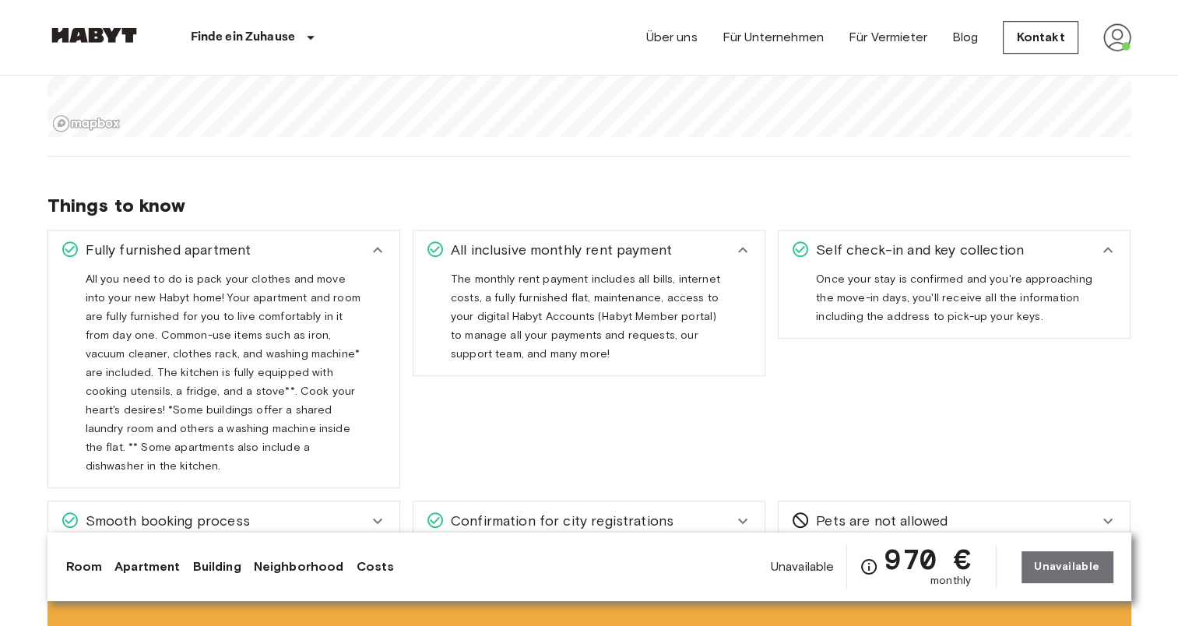
drag, startPoint x: 941, startPoint y: 3, endPoint x: 731, endPoint y: 198, distance: 286.4
click at [731, 198] on span "Things to know" at bounding box center [588, 205] width 1083 height 23
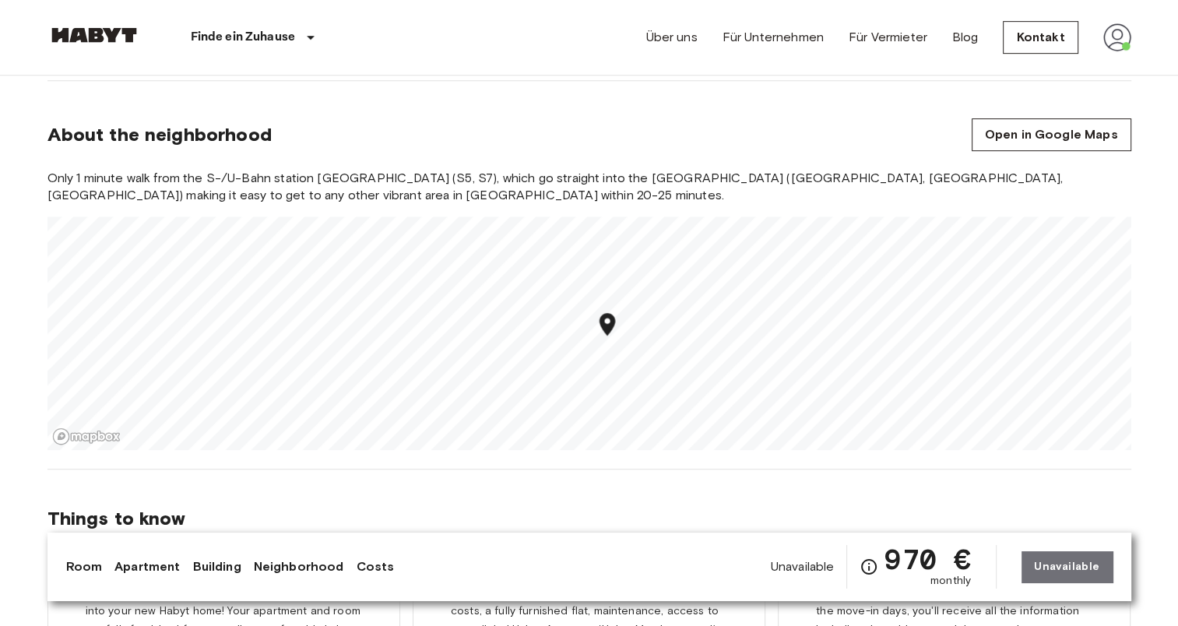
scroll to position [818, 0]
click at [582, 317] on icon "Map marker" at bounding box center [582, 318] width 27 height 27
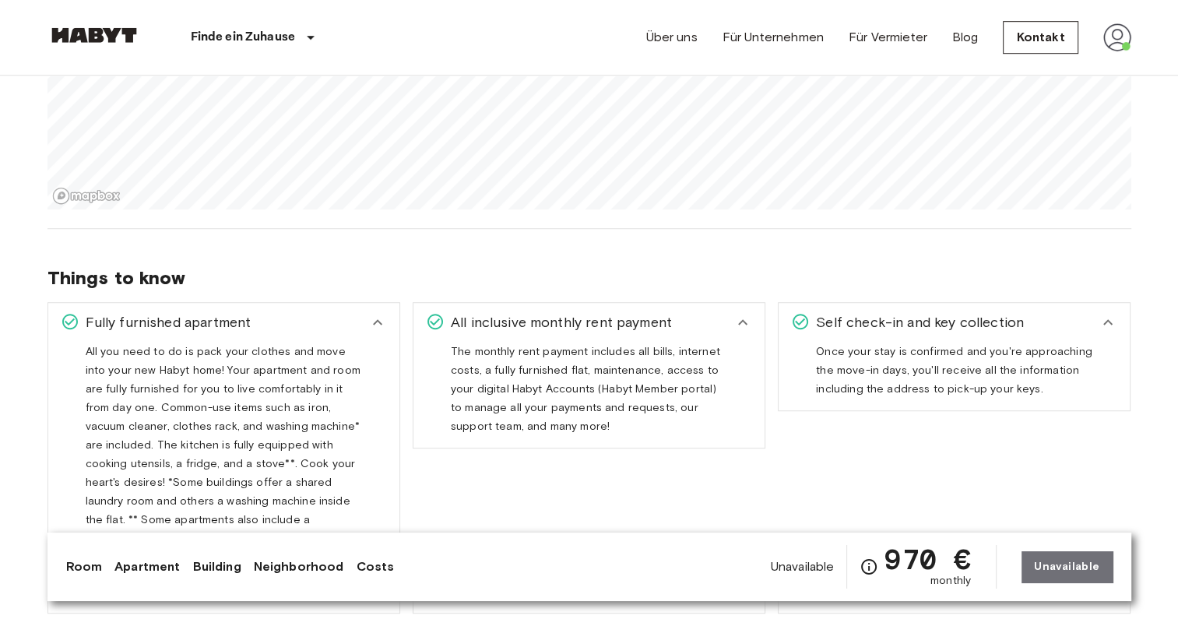
scroll to position [1108, 0]
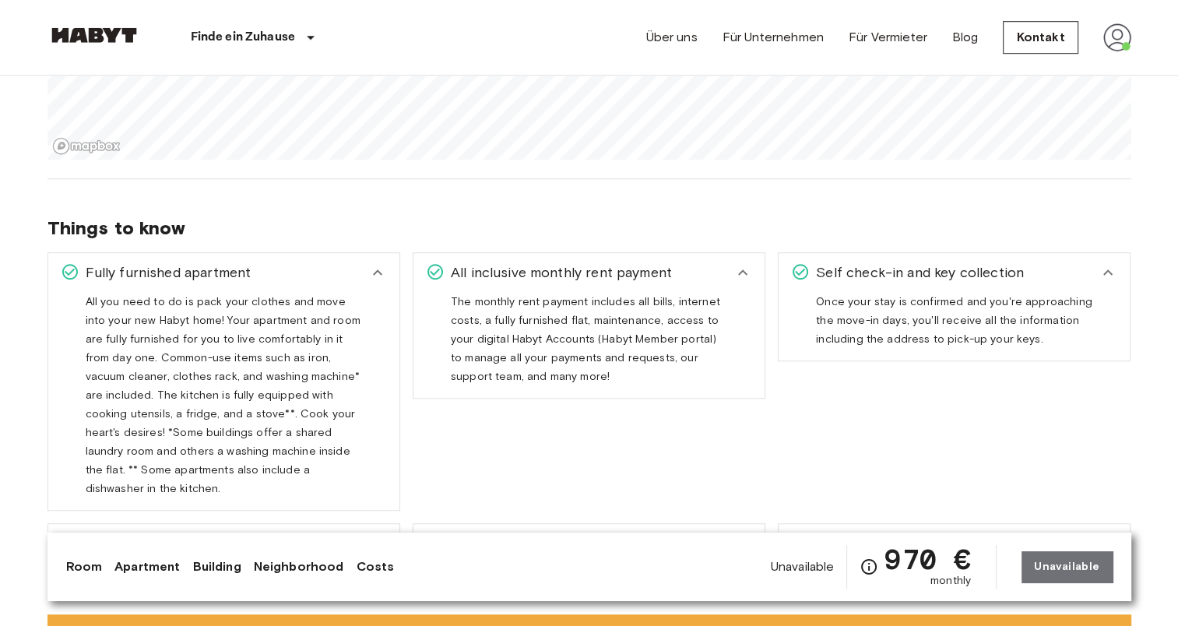
click at [252, 402] on span "All you need to do is pack your clothes and move into your new Habyt home! Your…" at bounding box center [223, 401] width 275 height 212
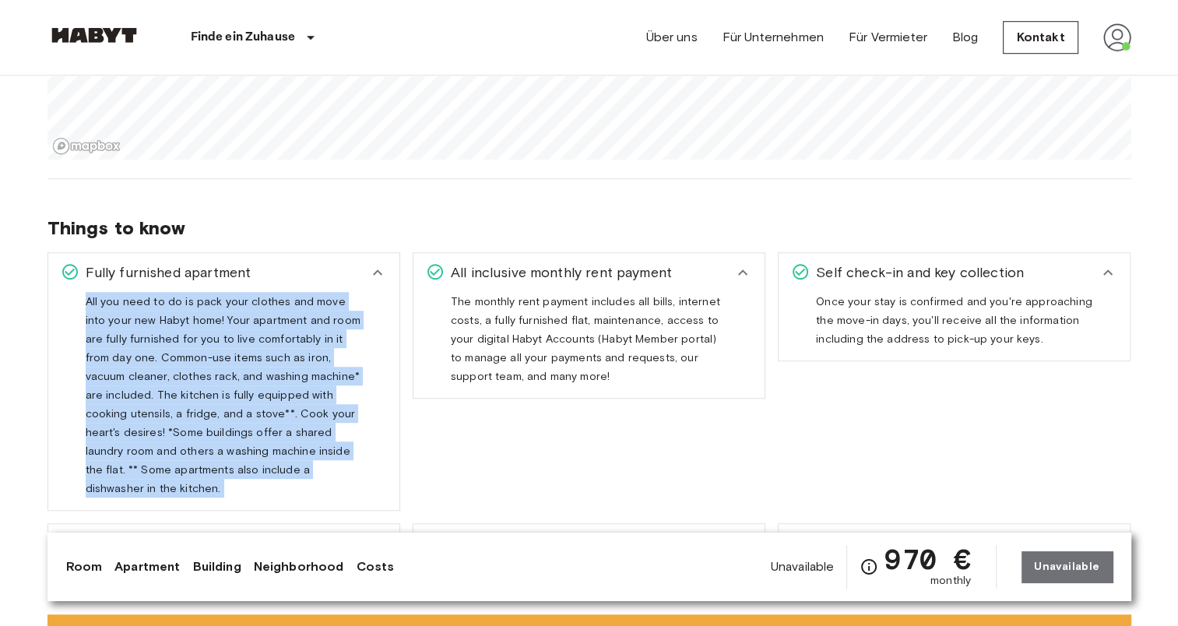
click at [252, 402] on span "All you need to do is pack your clothes and move into your new Habyt home! Your…" at bounding box center [223, 401] width 275 height 212
drag, startPoint x: 252, startPoint y: 402, endPoint x: 290, endPoint y: 402, distance: 38.1
click at [290, 402] on div "All you need to do is pack your clothes and move into your new Habyt home! Your…" at bounding box center [224, 394] width 276 height 205
click at [325, 399] on span "All you need to do is pack your clothes and move into your new Habyt home! Your…" at bounding box center [223, 401] width 275 height 212
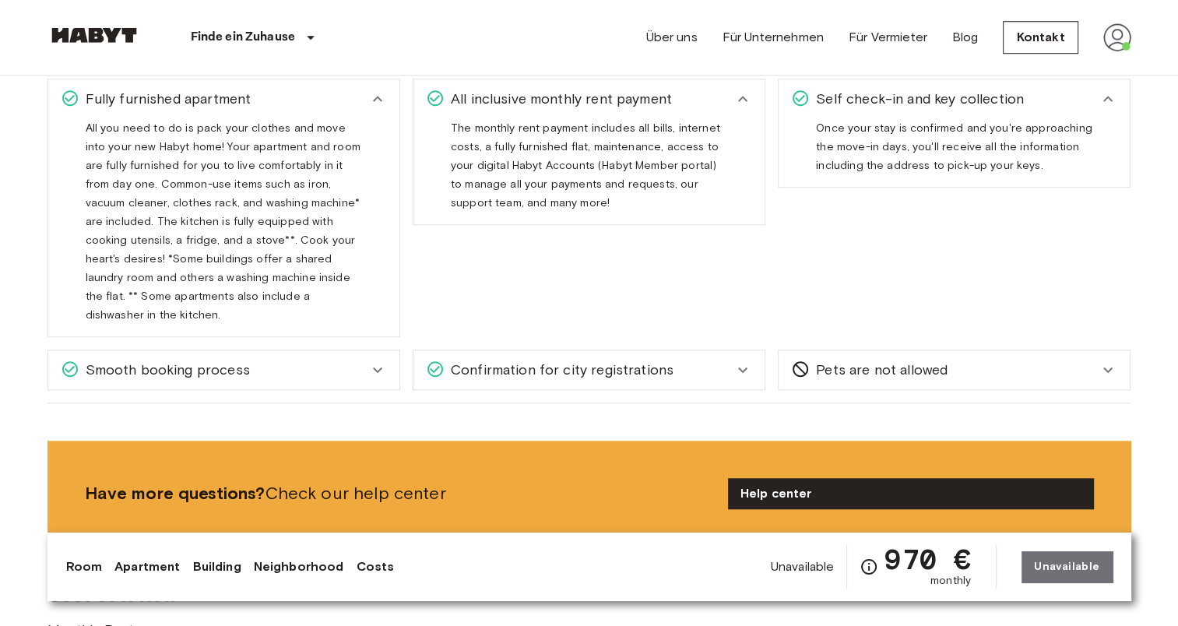
scroll to position [1282, 0]
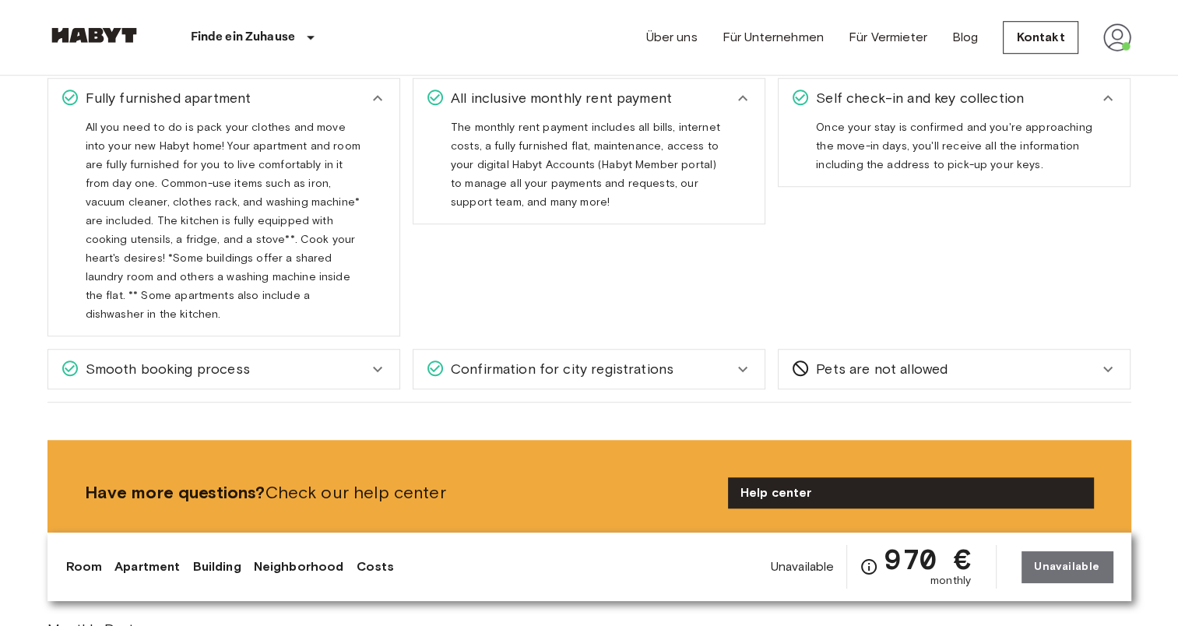
click at [241, 359] on span "Smooth booking process" at bounding box center [164, 369] width 170 height 20
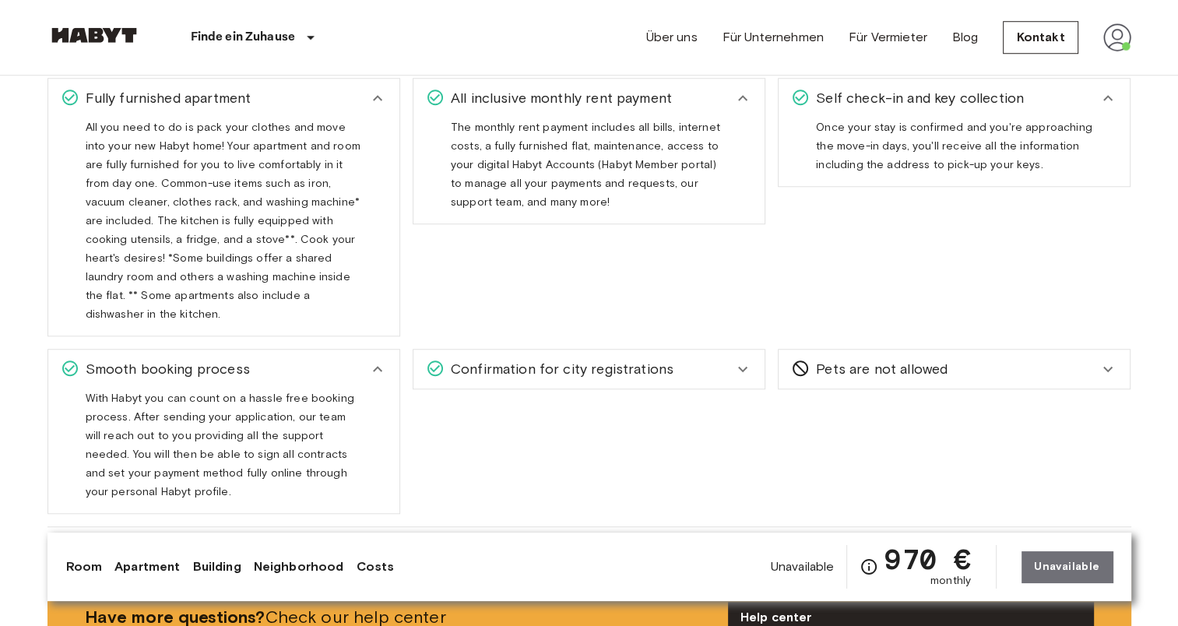
click at [495, 359] on span "Confirmation for city registrations" at bounding box center [558, 369] width 229 height 20
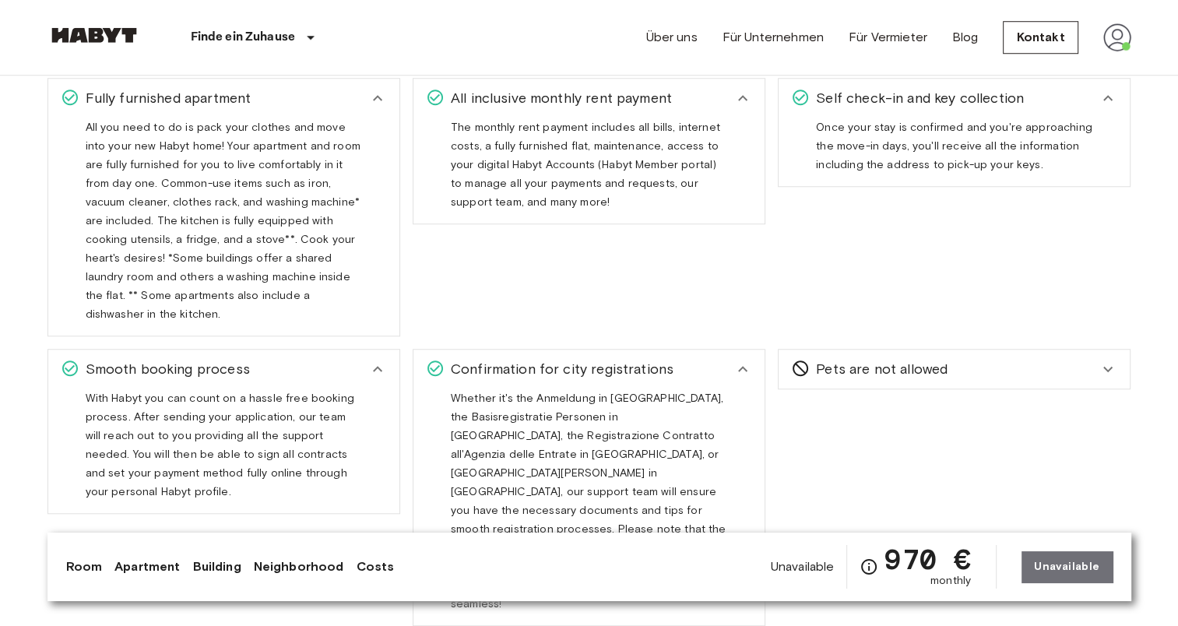
click at [125, 292] on span "All you need to do is pack your clothes and move into your new Habyt home! Your…" at bounding box center [223, 227] width 275 height 212
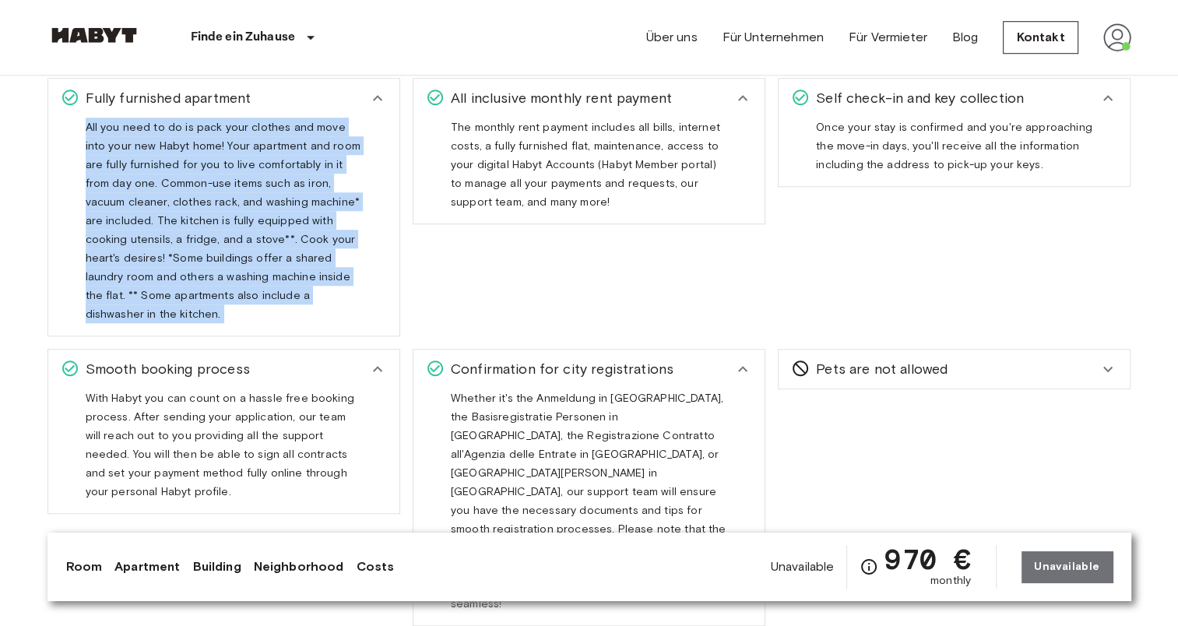
click at [125, 292] on span "All you need to do is pack your clothes and move into your new Habyt home! Your…" at bounding box center [223, 227] width 275 height 212
click at [174, 283] on span "All you need to do is pack your clothes and move into your new Habyt home! Your…" at bounding box center [223, 227] width 275 height 212
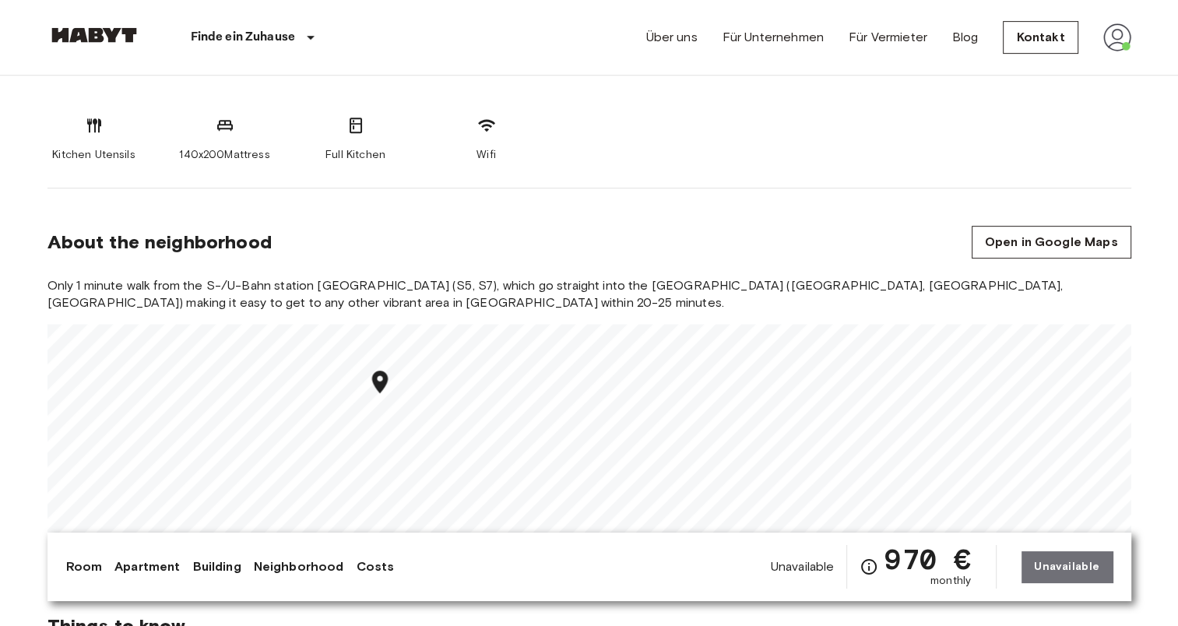
scroll to position [676, 0]
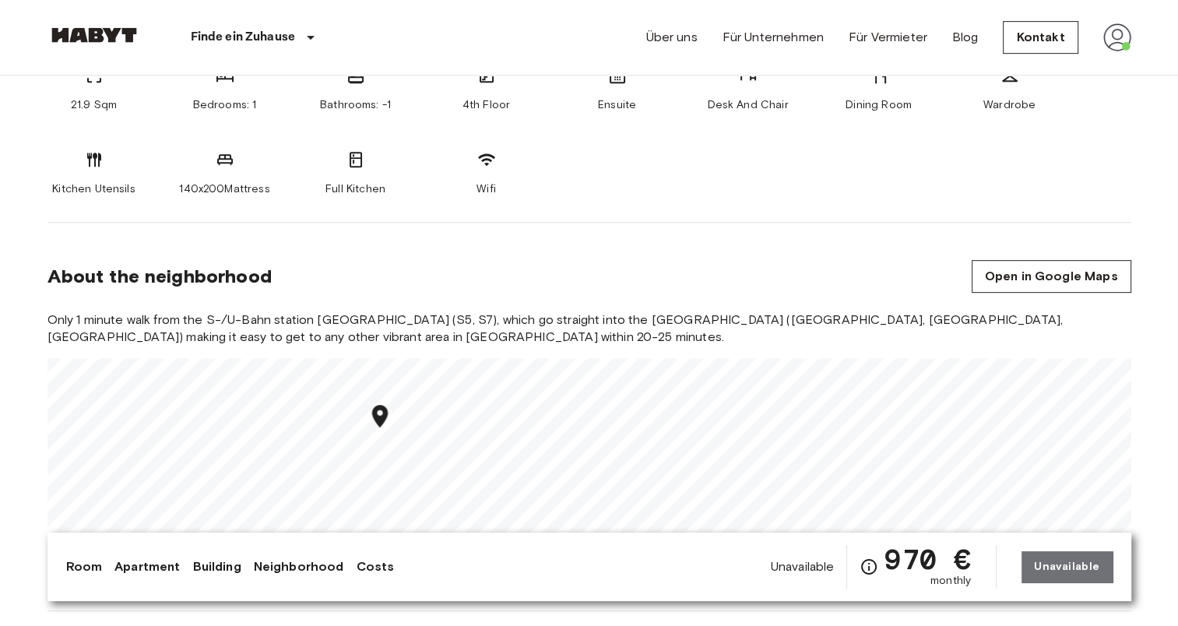
click at [1104, 57] on div "Über uns Für Unternehmen Für Vermieter Blog Kontakt" at bounding box center [887, 37] width 485 height 75
click at [1111, 47] on img at bounding box center [1117, 37] width 28 height 28
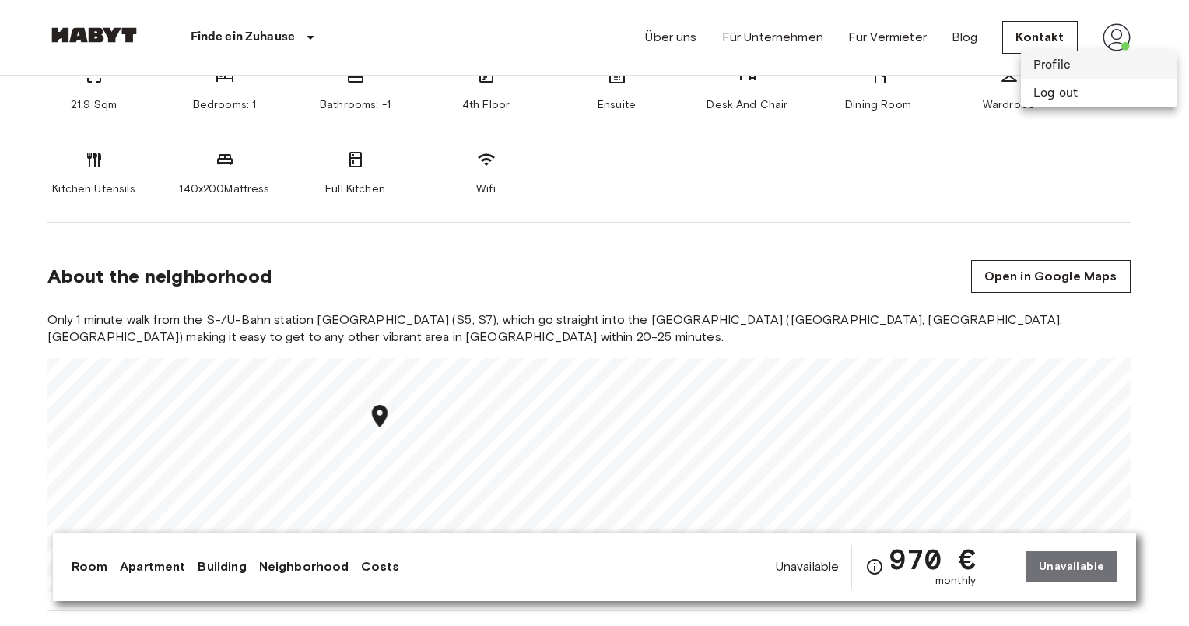
click at [1037, 72] on li "Profile" at bounding box center [1099, 65] width 156 height 28
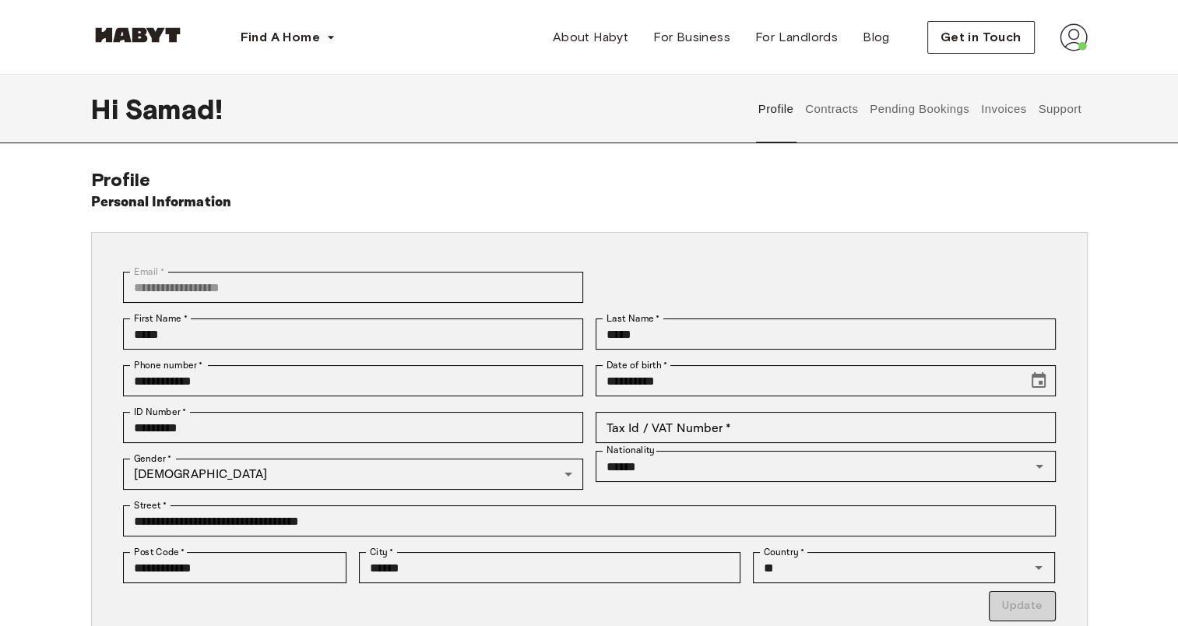
click at [911, 116] on button "Pending Bookings" at bounding box center [920, 109] width 104 height 68
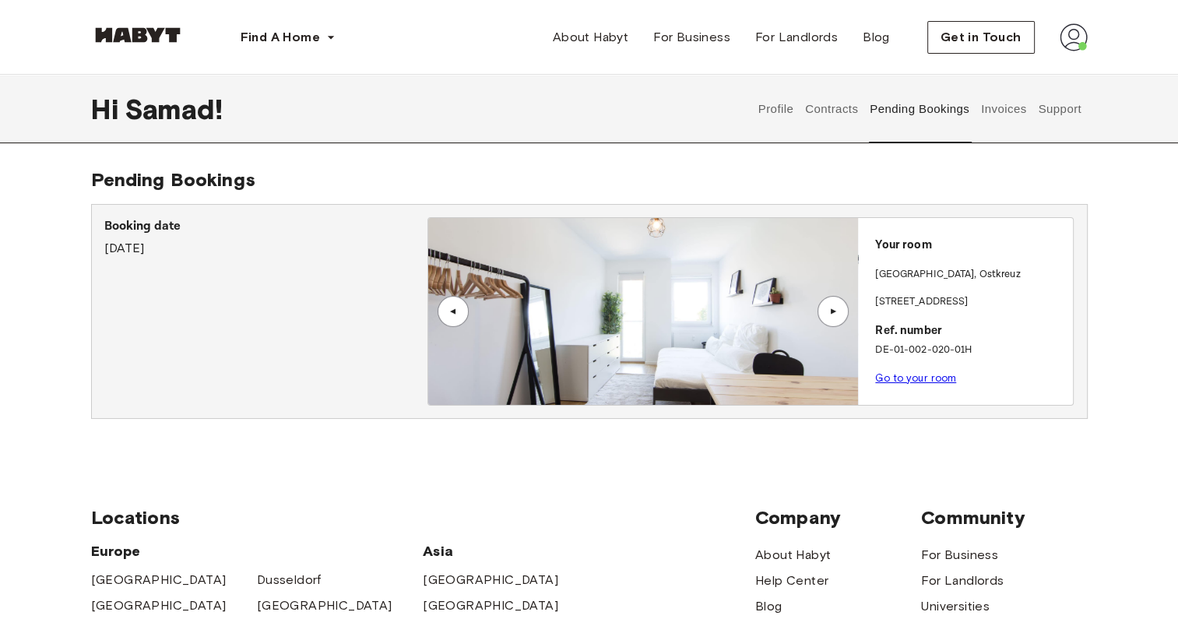
click at [830, 114] on button "Contracts" at bounding box center [831, 109] width 57 height 68
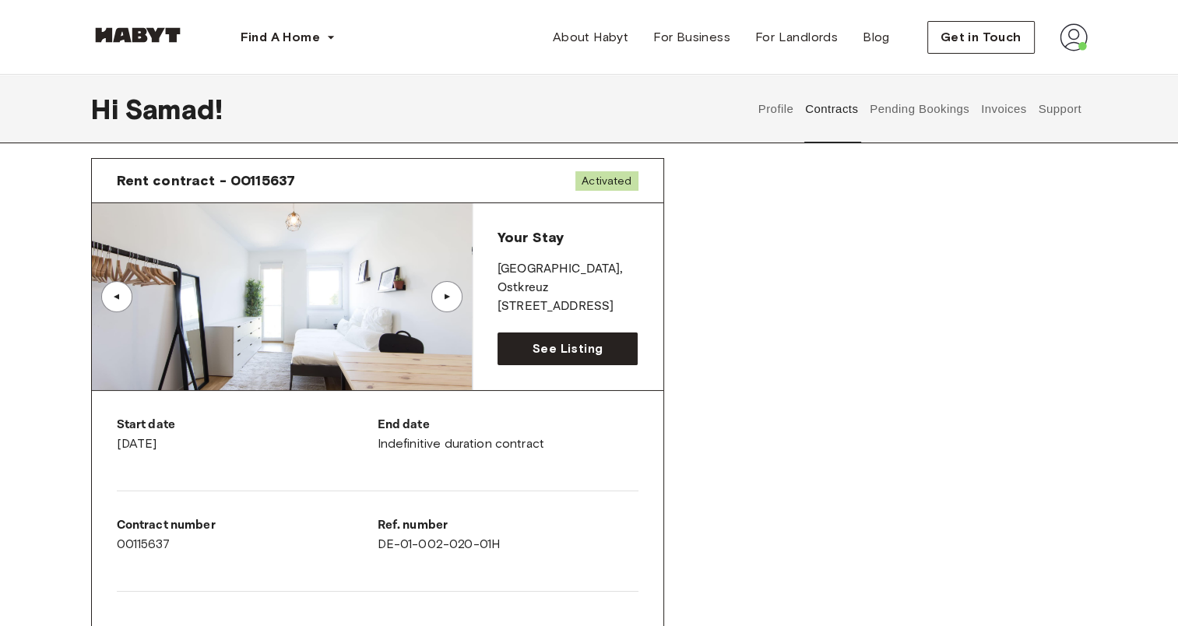
scroll to position [47, 0]
click at [598, 181] on span "Activated" at bounding box center [606, 179] width 62 height 19
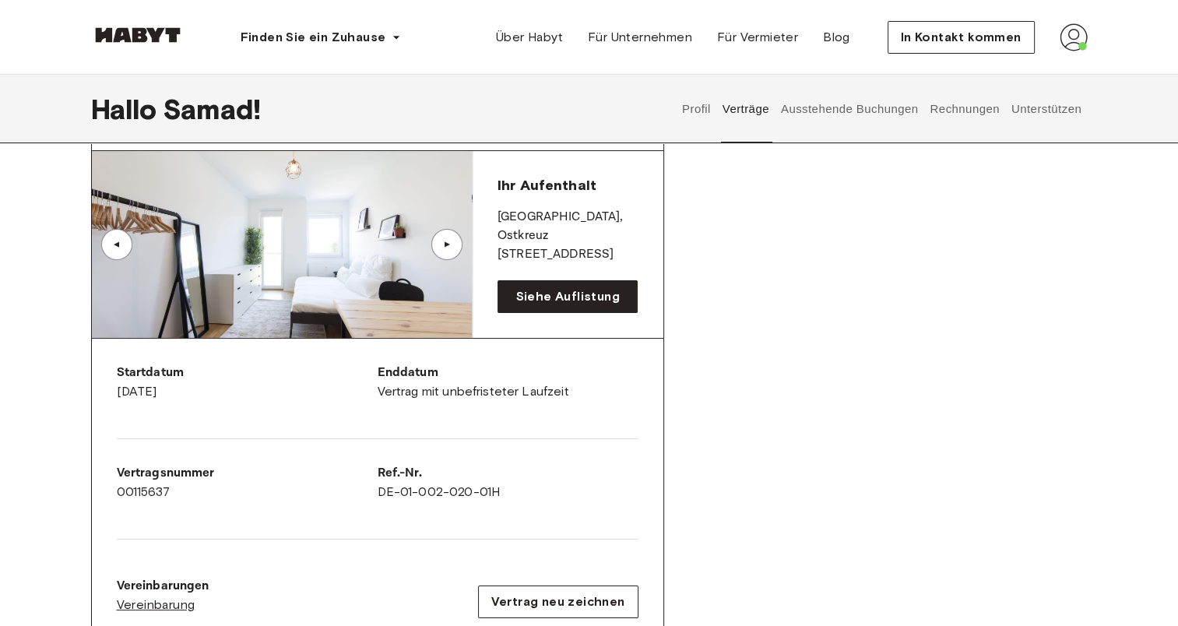
scroll to position [0, 0]
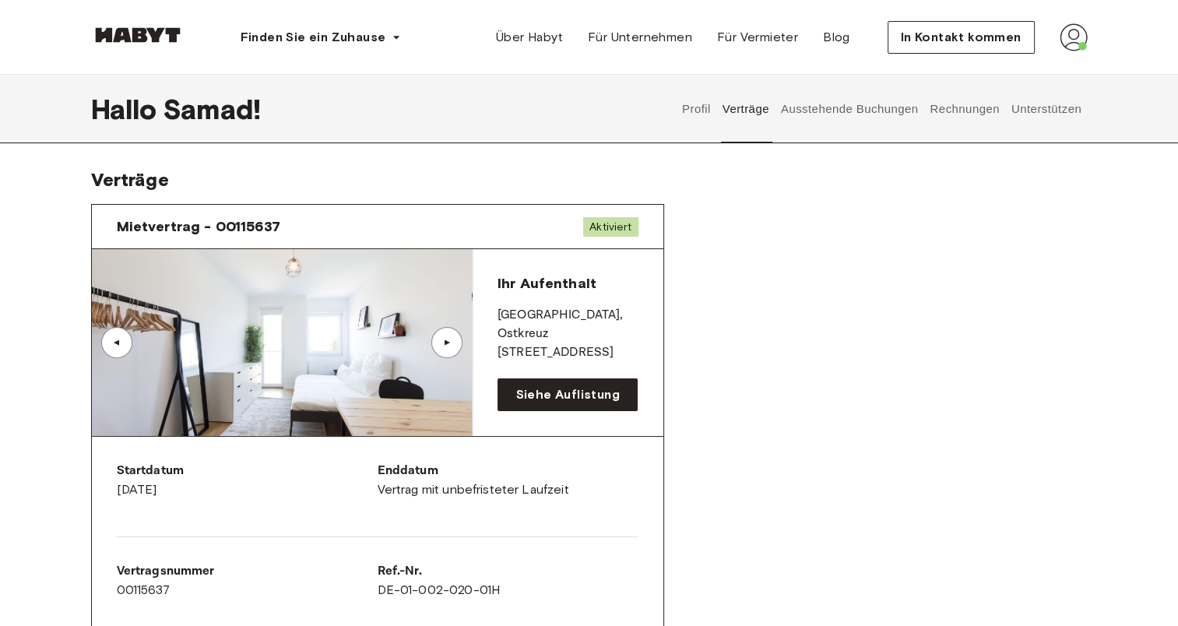
click at [234, 228] on span "Mietvertrag - 00115637" at bounding box center [198, 226] width 163 height 19
drag, startPoint x: 234, startPoint y: 228, endPoint x: 543, endPoint y: 234, distance: 309.1
click at [543, 234] on div "Mietvertrag - 00115637 Aktiviert" at bounding box center [377, 227] width 571 height 44
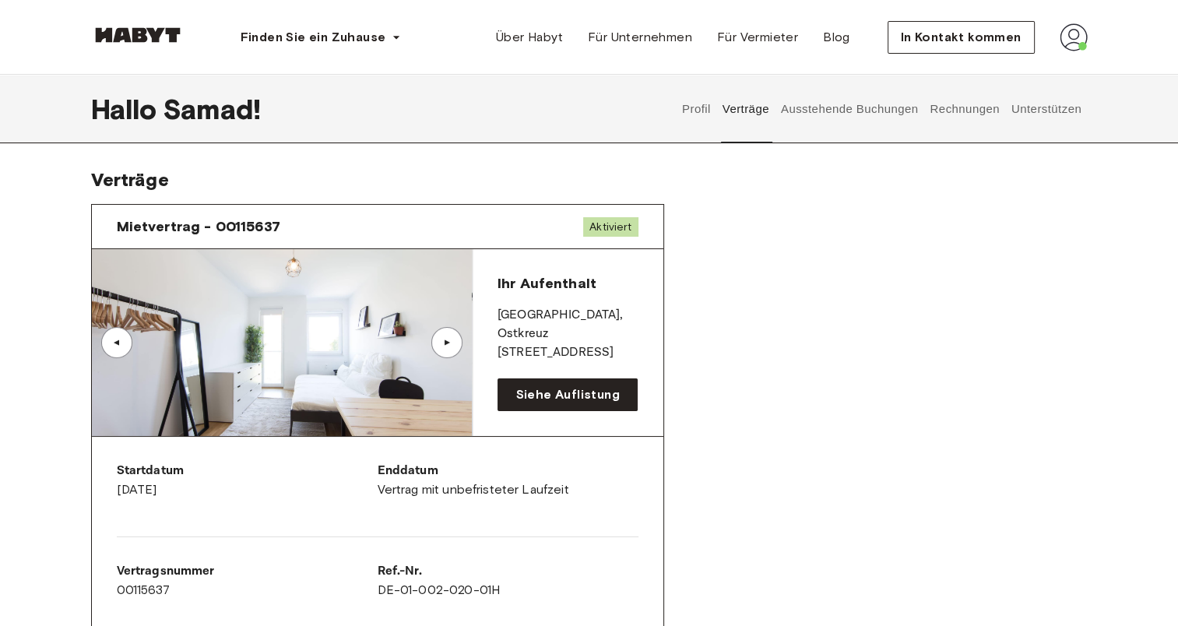
click at [605, 229] on span "Aktiviert" at bounding box center [610, 226] width 54 height 19
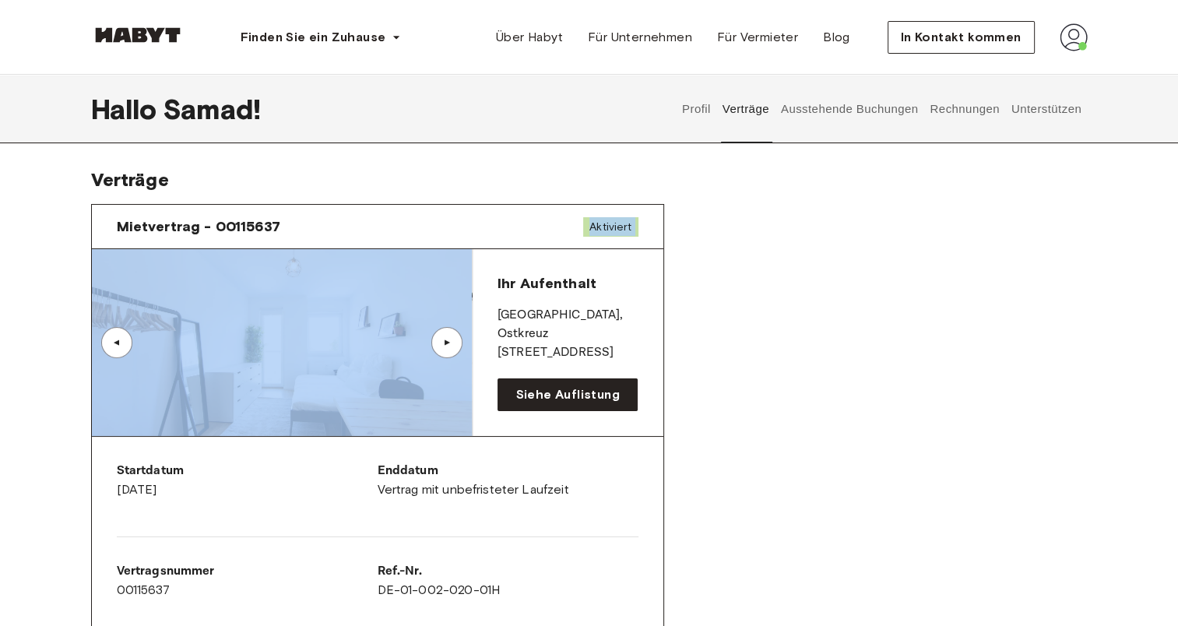
click at [605, 229] on span "Aktiviert" at bounding box center [610, 226] width 54 height 19
click at [537, 402] on span "Siehe Auflistung" at bounding box center [567, 394] width 104 height 19
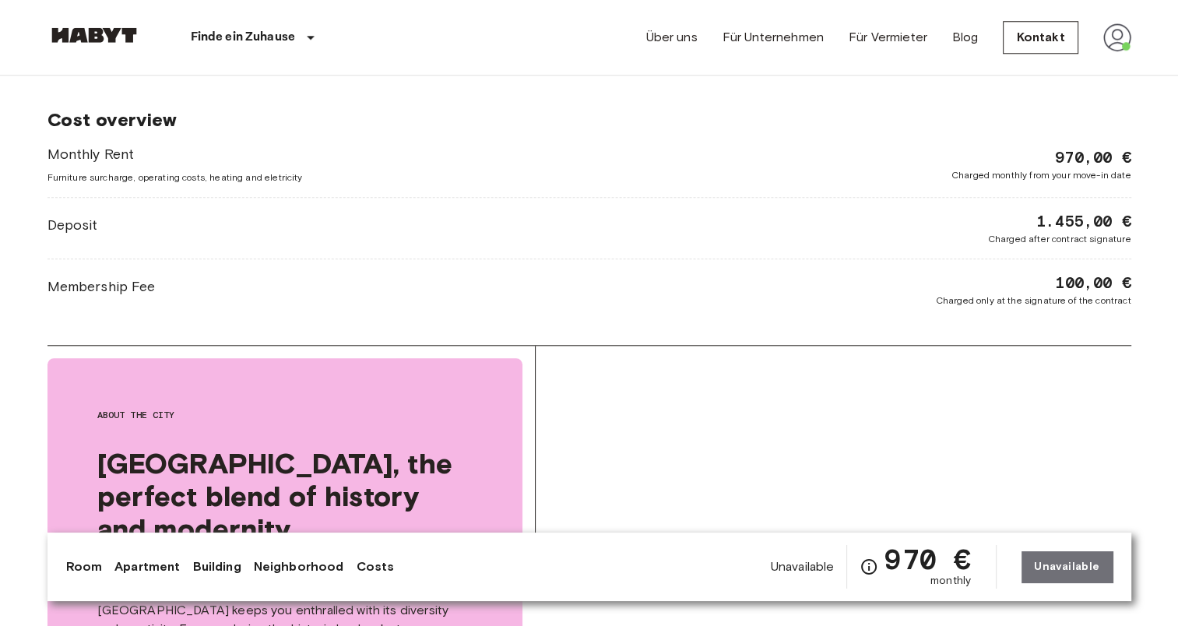
scroll to position [1503, 0]
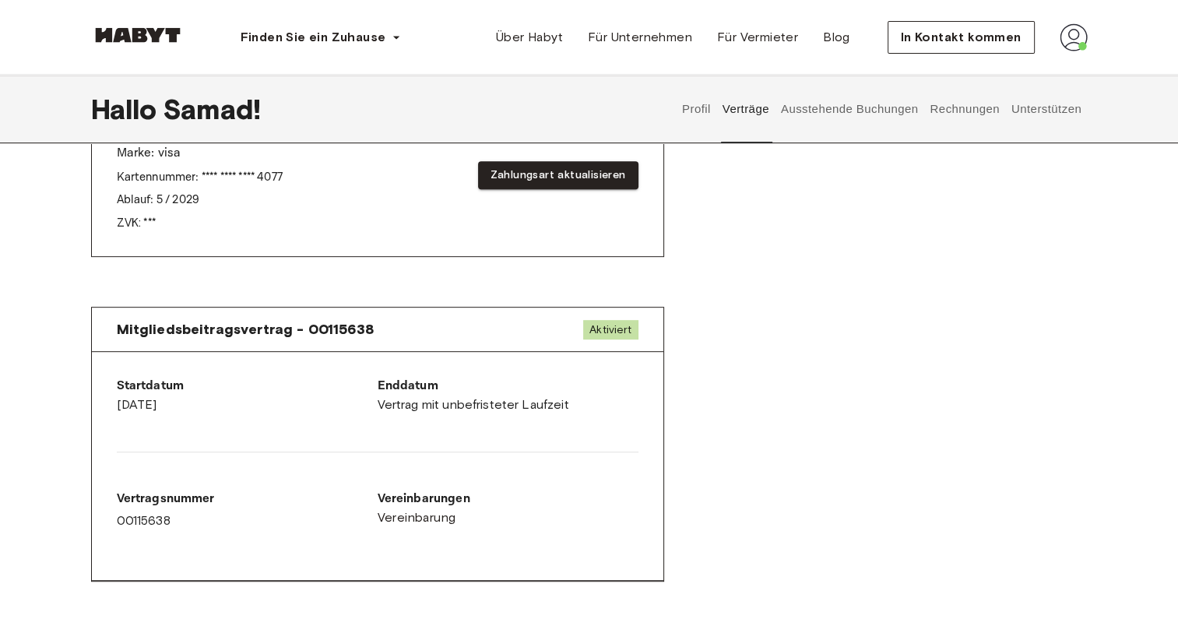
scroll to position [529, 0]
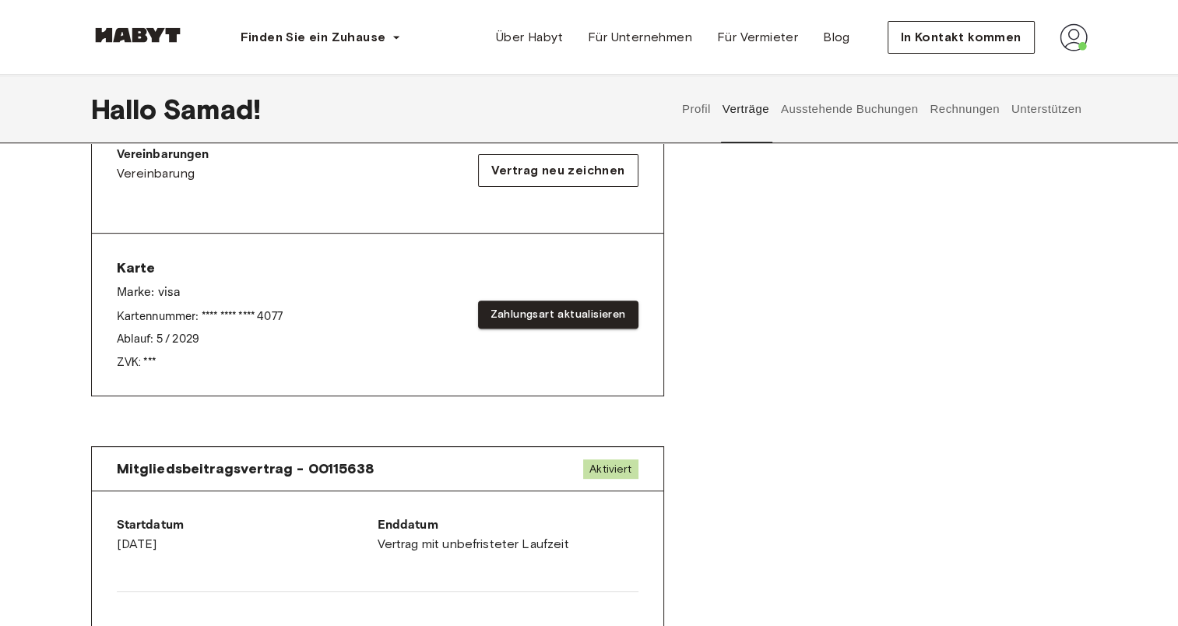
click at [605, 459] on div "Aktiviert" at bounding box center [610, 468] width 54 height 19
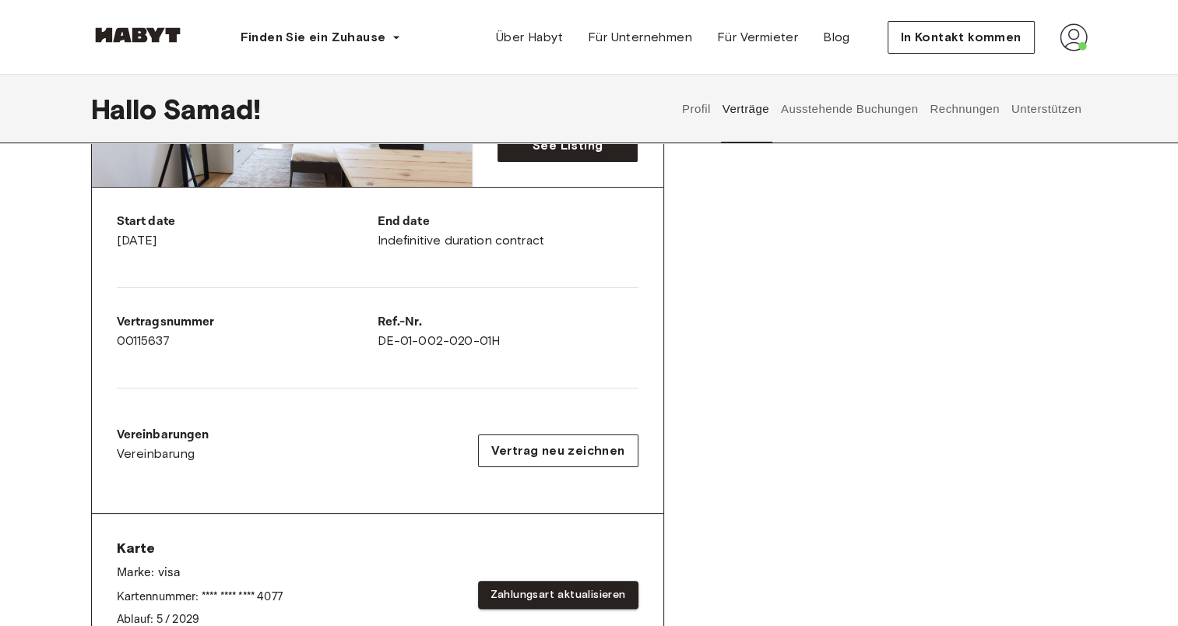
scroll to position [234, 0]
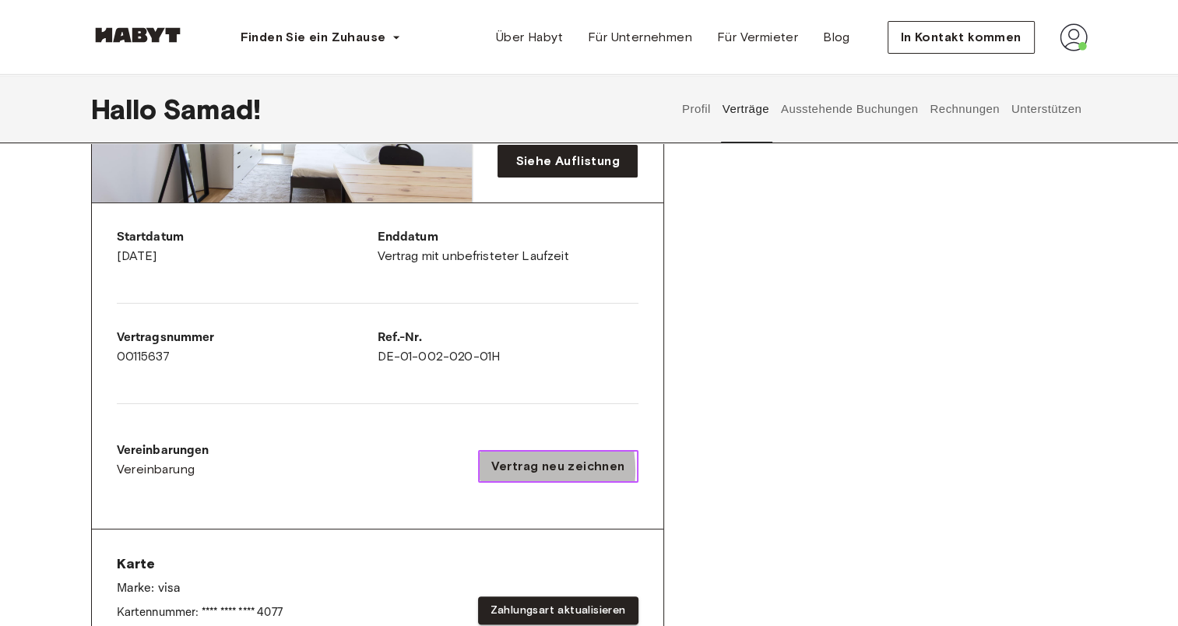
click at [507, 469] on span "Vertrag neu zeichnen" at bounding box center [558, 466] width 134 height 19
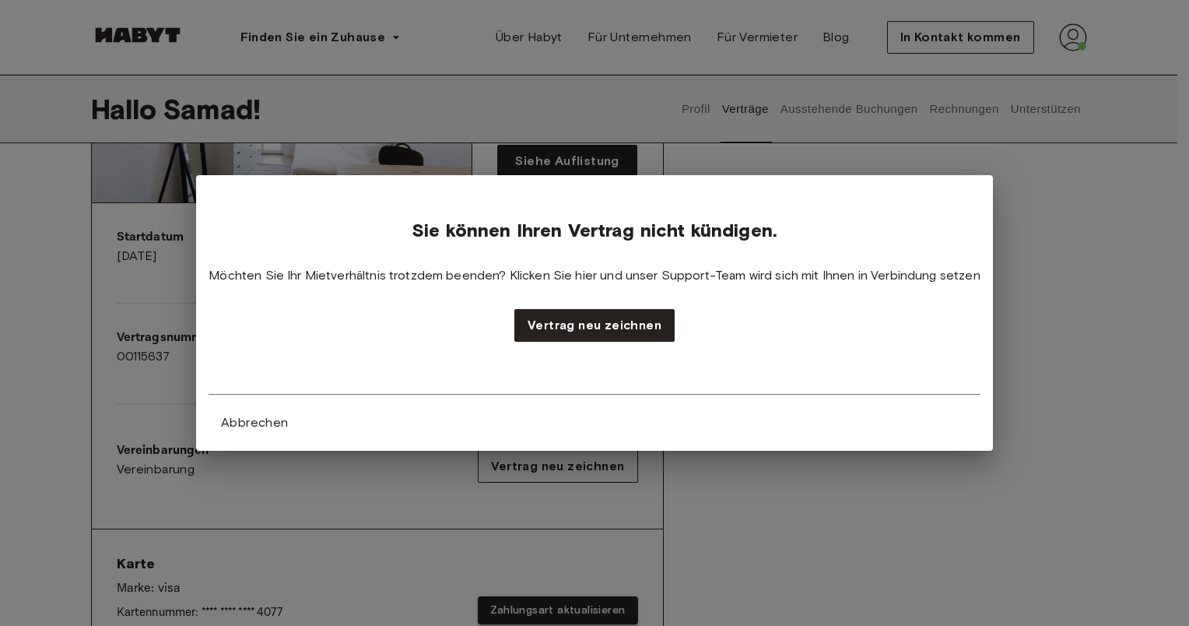
click at [756, 520] on div "Sie können Ihren Vertrag nicht kündigen. Möchten Sie Ihr Mietverhältnis trotzde…" at bounding box center [594, 313] width 1189 height 626
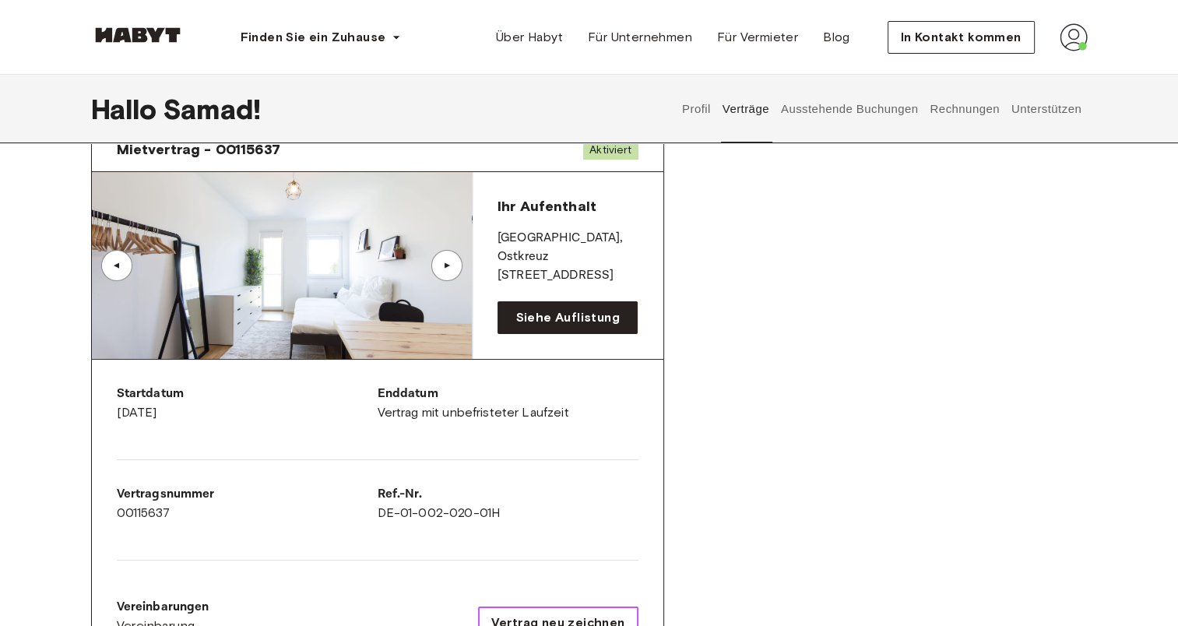
scroll to position [0, 0]
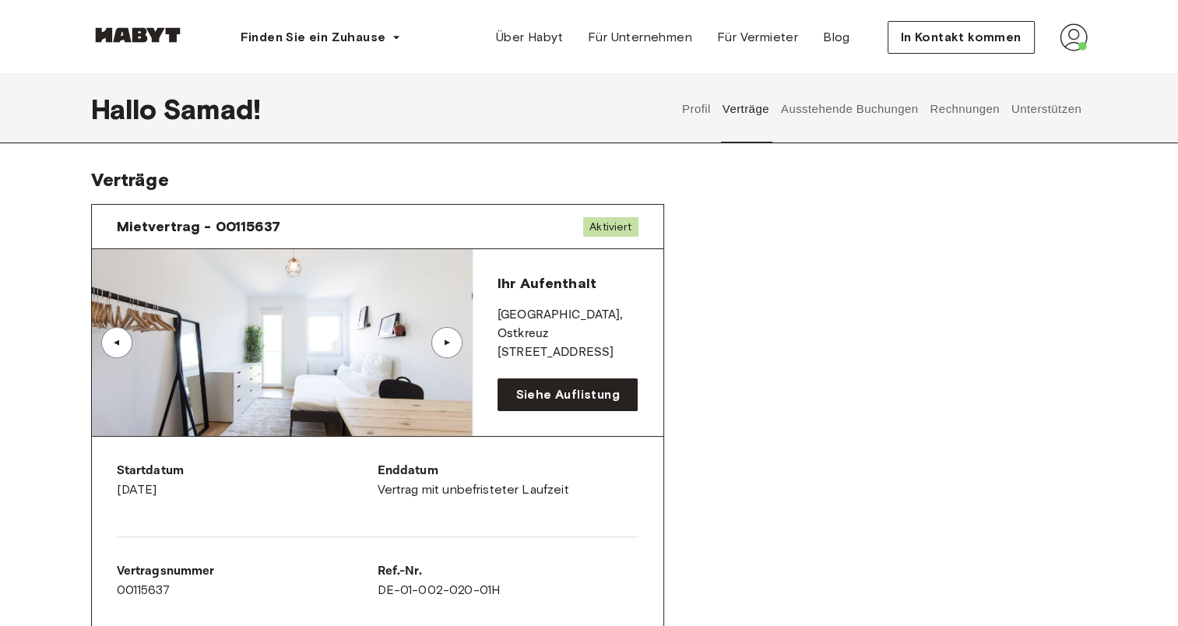
click at [741, 104] on button "Verträge" at bounding box center [745, 109] width 51 height 68
click at [942, 111] on button "Rechnungen" at bounding box center [964, 109] width 73 height 68
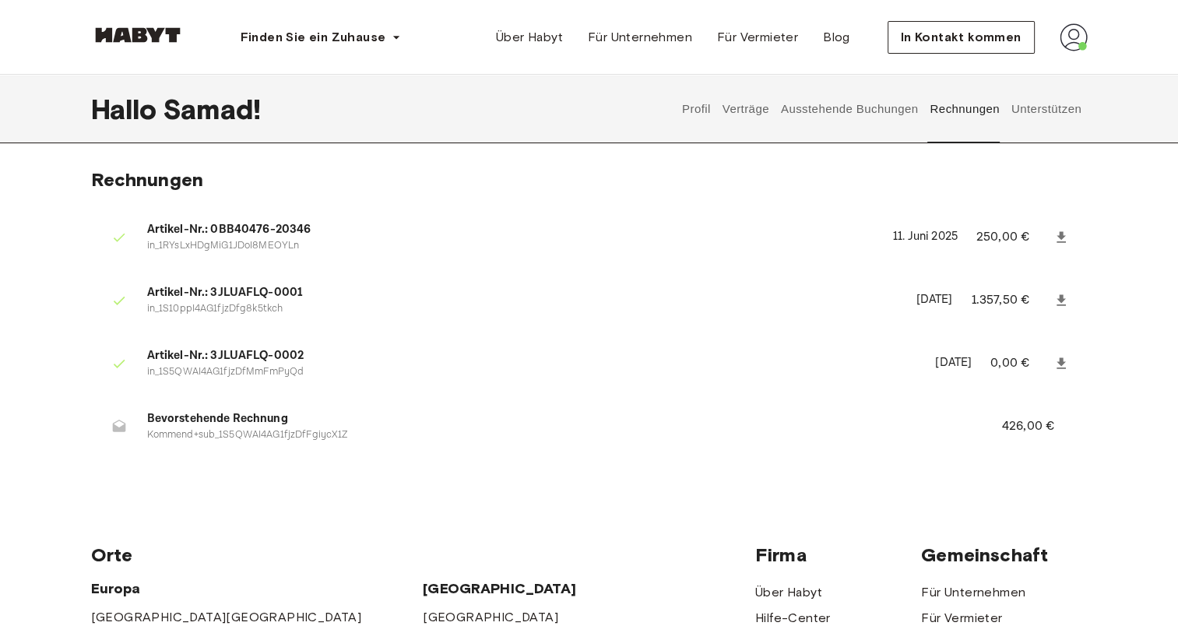
click at [1058, 360] on icon at bounding box center [1061, 364] width 16 height 16
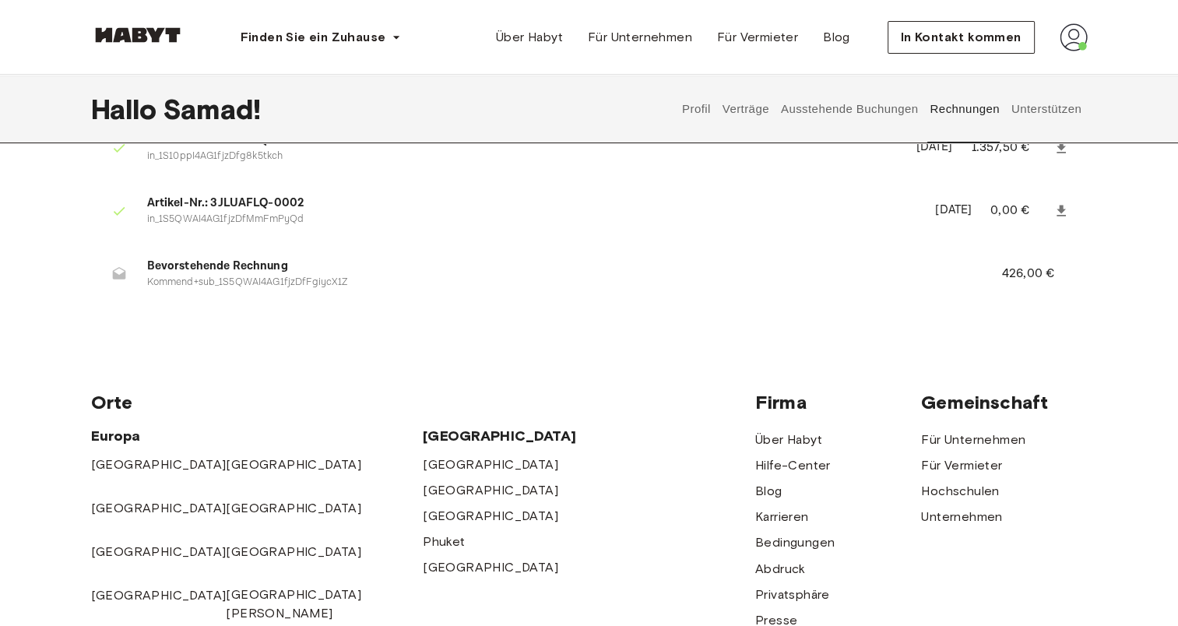
scroll to position [154, 0]
click at [682, 311] on ul "Artikel-Nr.: 0BB40476-20346 in_1RYsLxHDgMiG1JDoI8MEOYLn 11. Juni 2025 250,00 € …" at bounding box center [589, 182] width 996 height 265
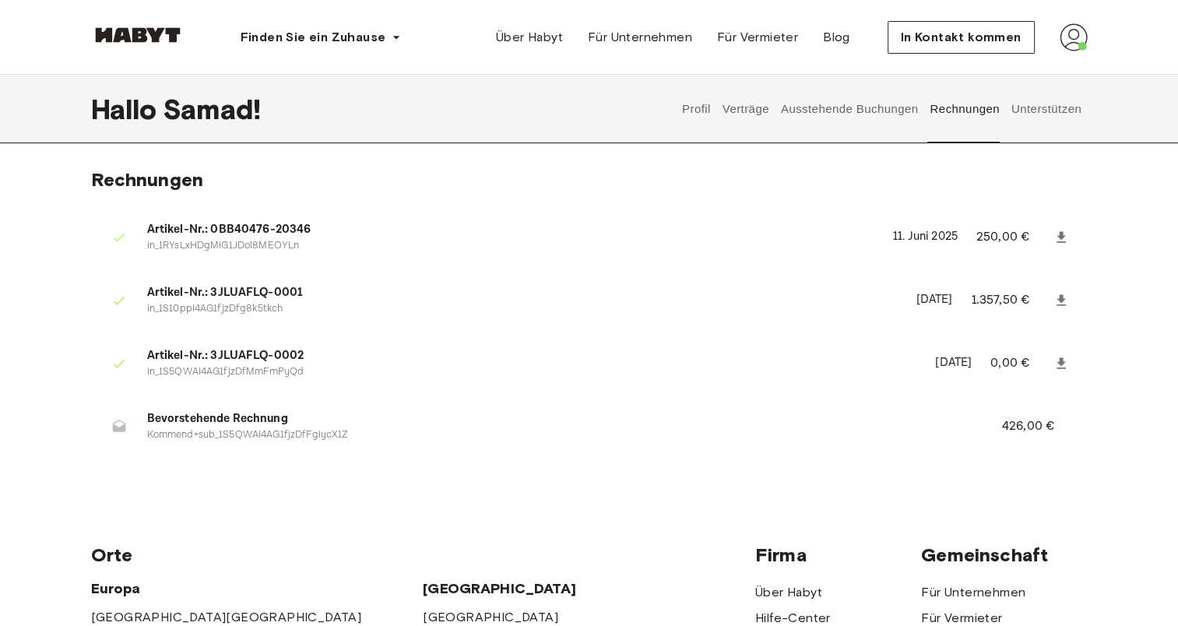
click at [156, 31] on img at bounding box center [137, 35] width 93 height 16
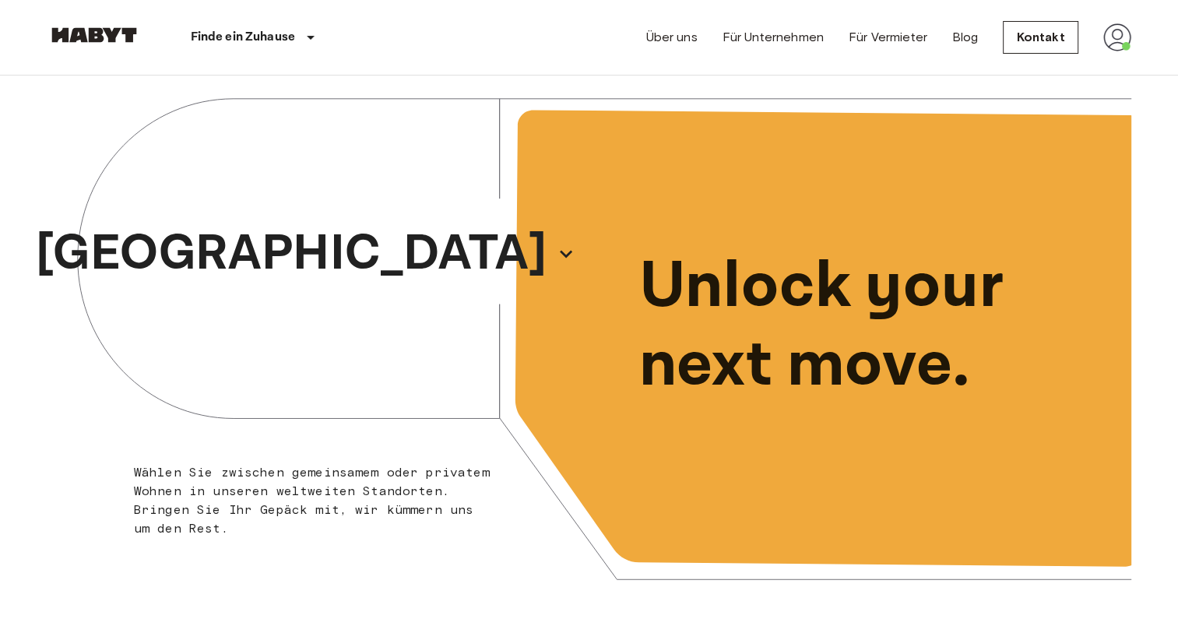
click at [85, 37] on img at bounding box center [93, 35] width 93 height 16
click at [1112, 30] on img at bounding box center [1117, 37] width 28 height 28
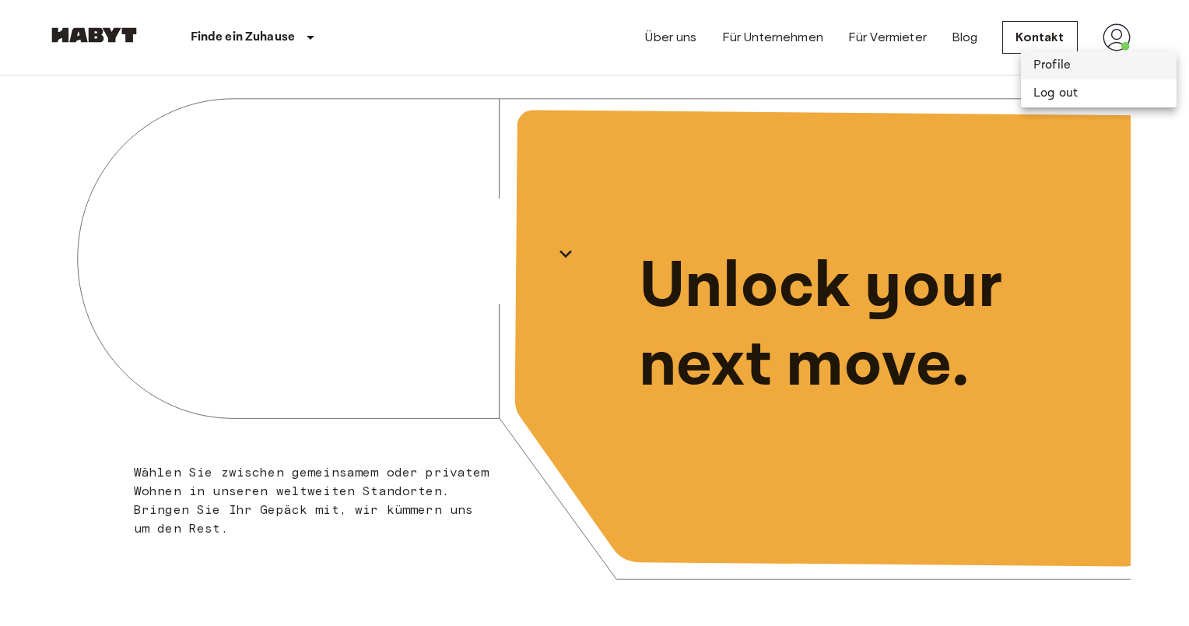
click at [1049, 72] on li "Profile" at bounding box center [1099, 65] width 156 height 28
